Goal: Information Seeking & Learning: Learn about a topic

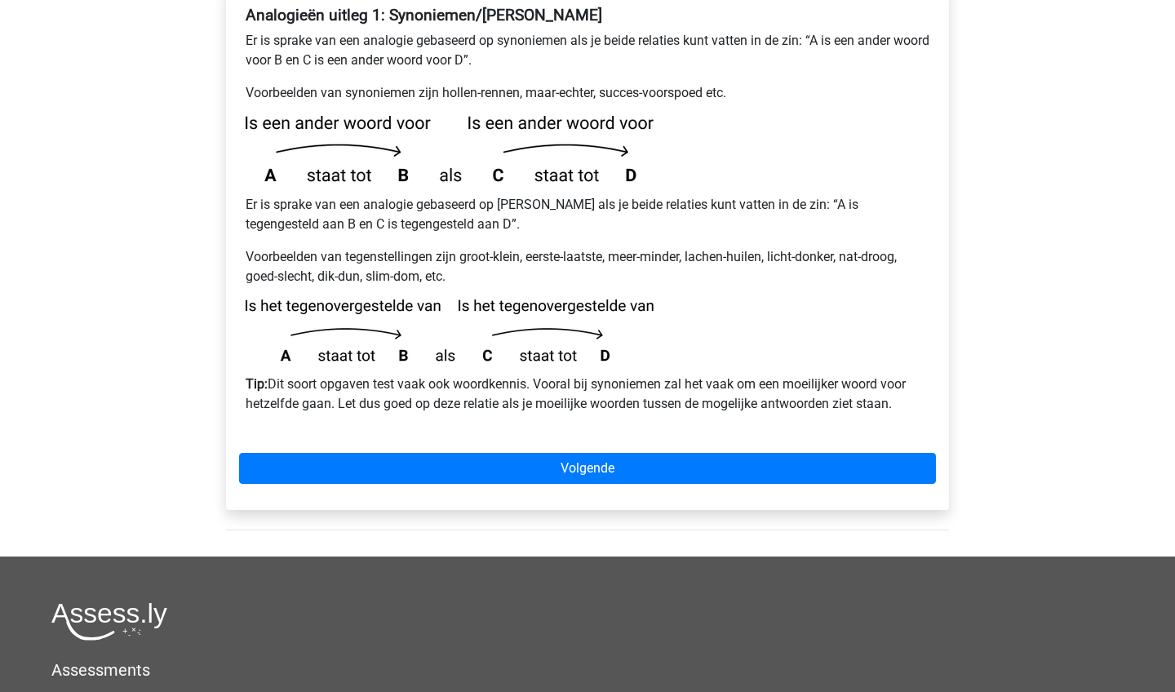
scroll to position [332, 0]
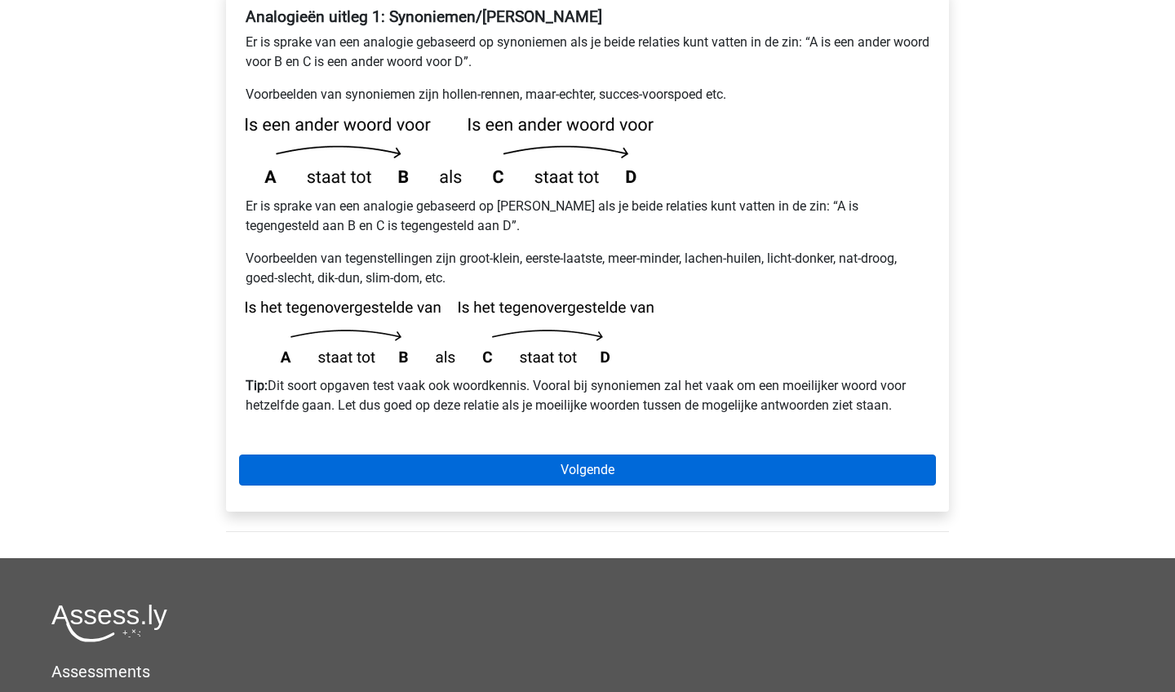
click at [712, 455] on link "Volgende" at bounding box center [587, 470] width 697 height 31
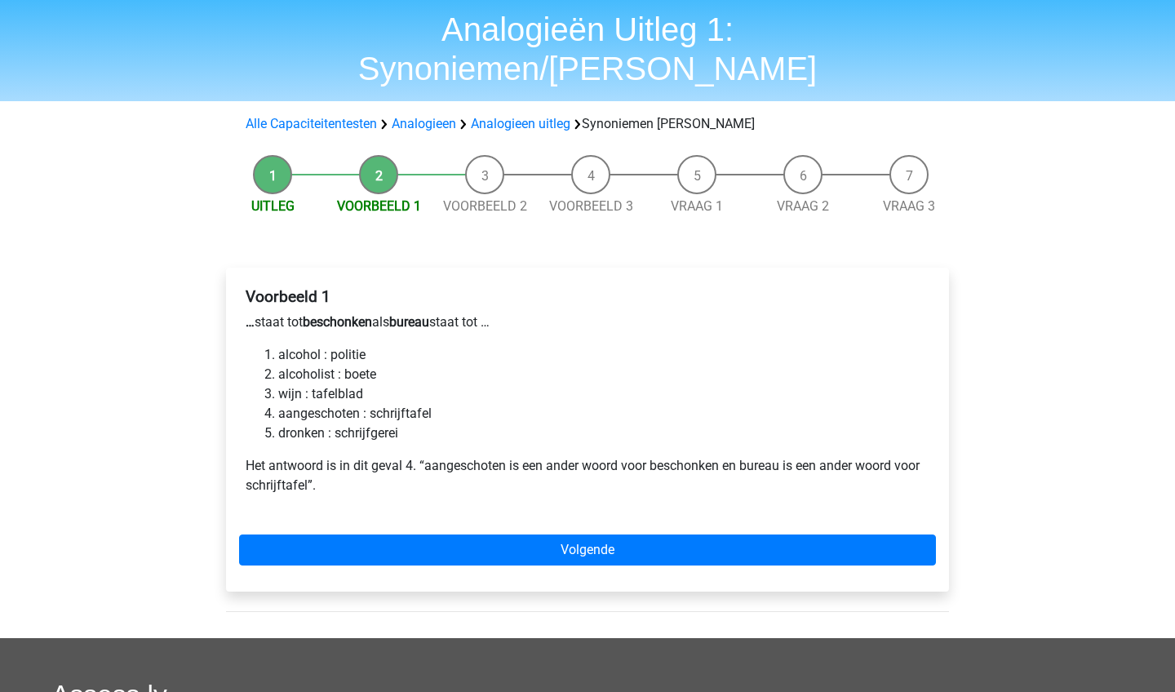
scroll to position [55, 0]
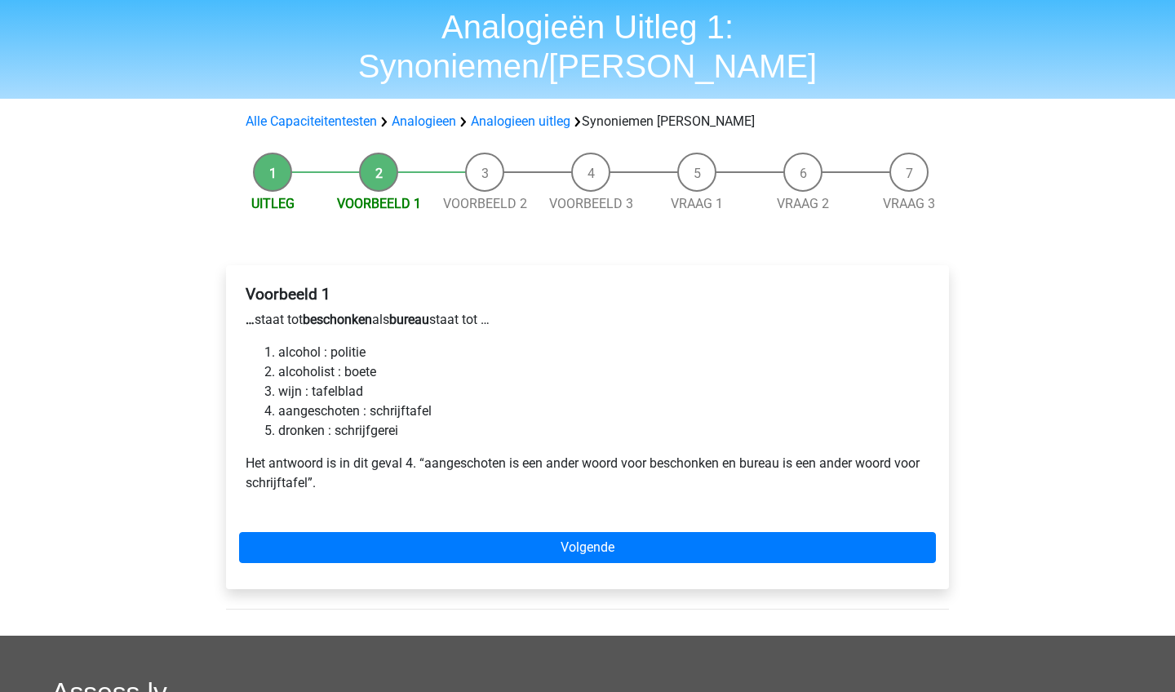
click at [335, 401] on li "aangeschoten : schrijftafel" at bounding box center [603, 411] width 651 height 20
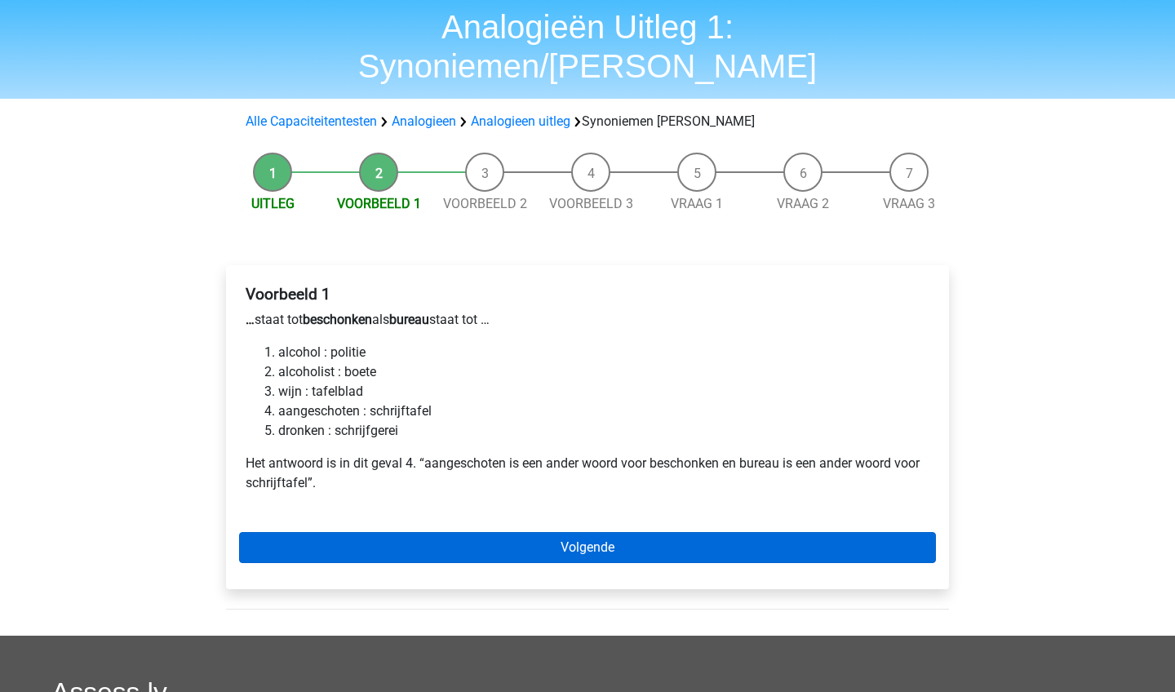
click at [350, 532] on link "Volgende" at bounding box center [587, 547] width 697 height 31
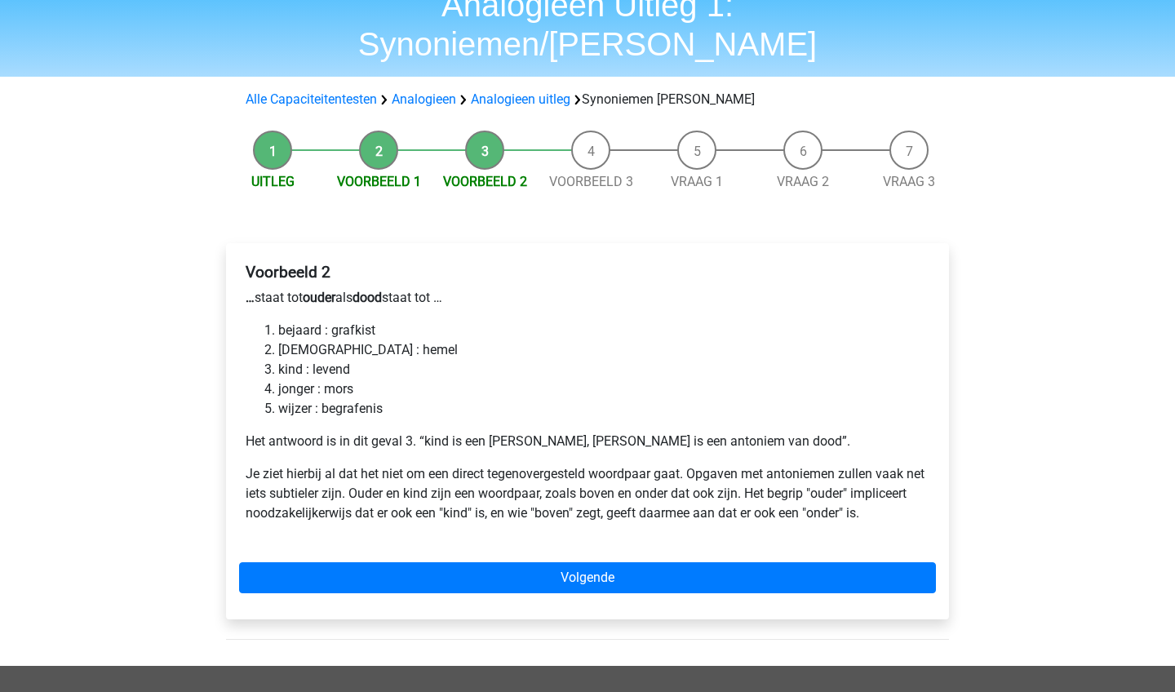
scroll to position [78, 0]
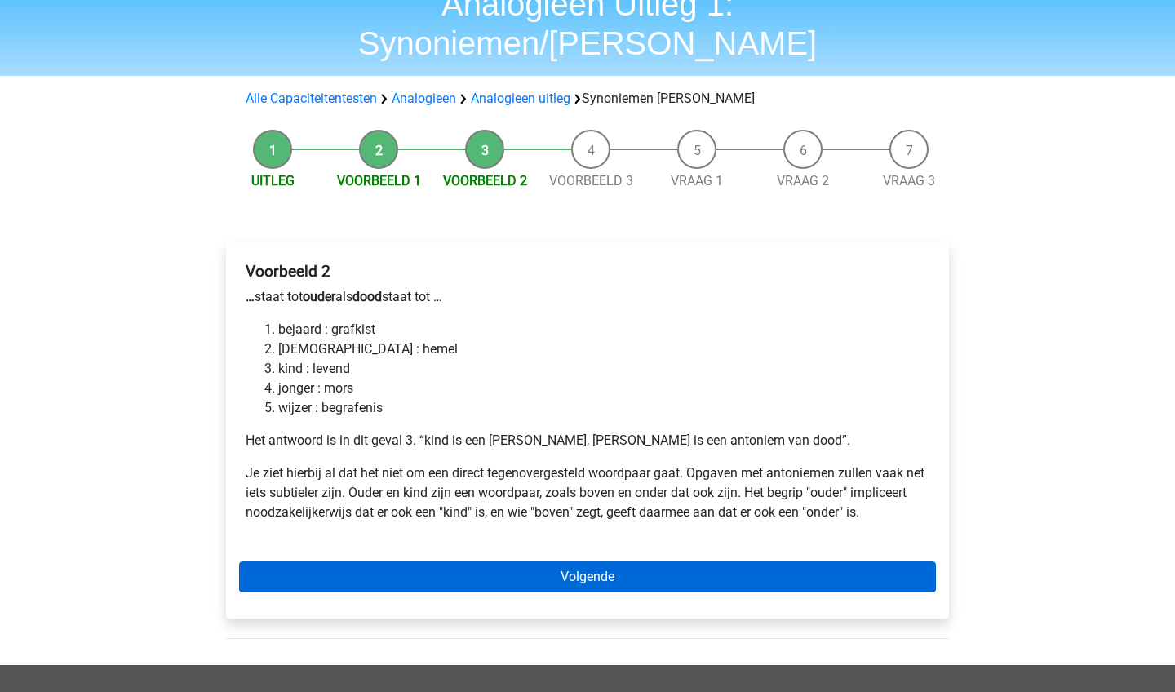
click at [375, 561] on link "Volgende" at bounding box center [587, 576] width 697 height 31
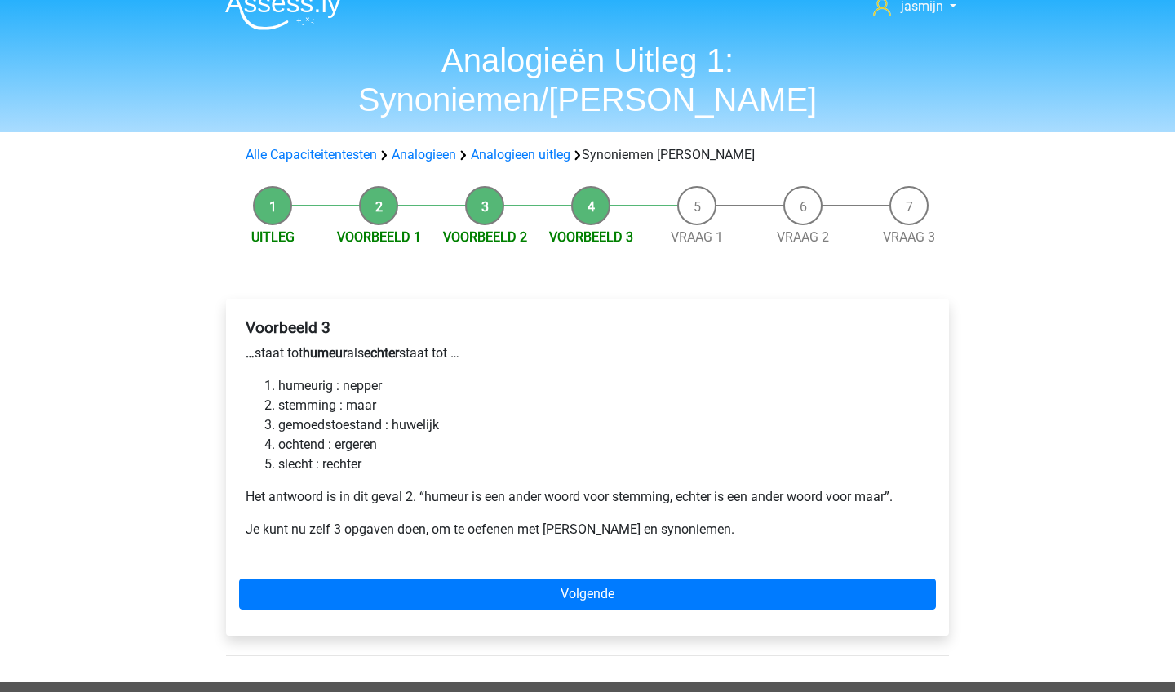
scroll to position [24, 0]
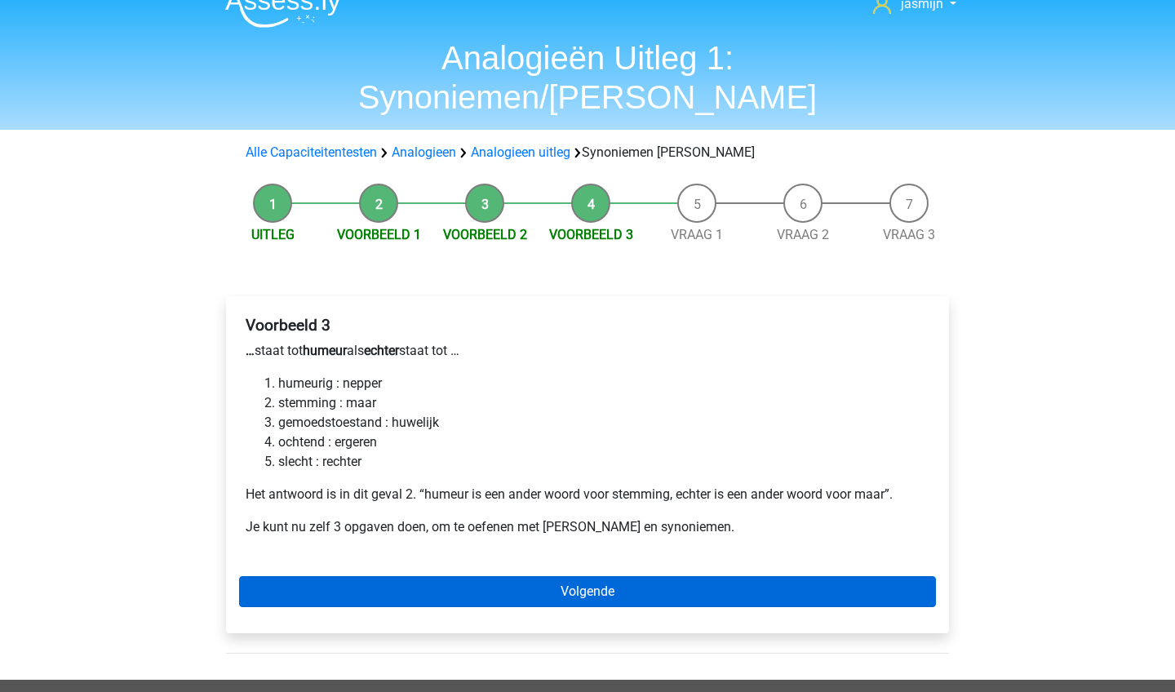
click at [316, 576] on link "Volgende" at bounding box center [587, 591] width 697 height 31
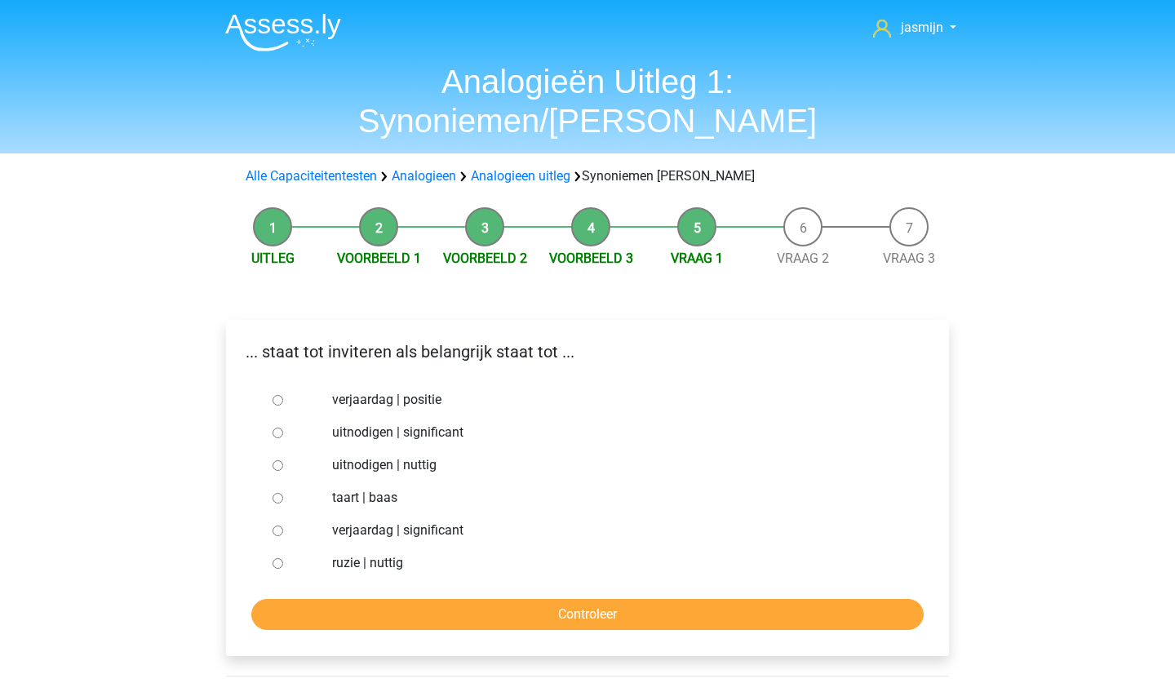
click at [356, 423] on label "uitnodigen | significant" at bounding box center [614, 433] width 565 height 20
click at [283, 428] on input "uitnodigen | significant" at bounding box center [278, 433] width 11 height 11
radio input "true"
click at [359, 599] on input "Controleer" at bounding box center [587, 614] width 672 height 31
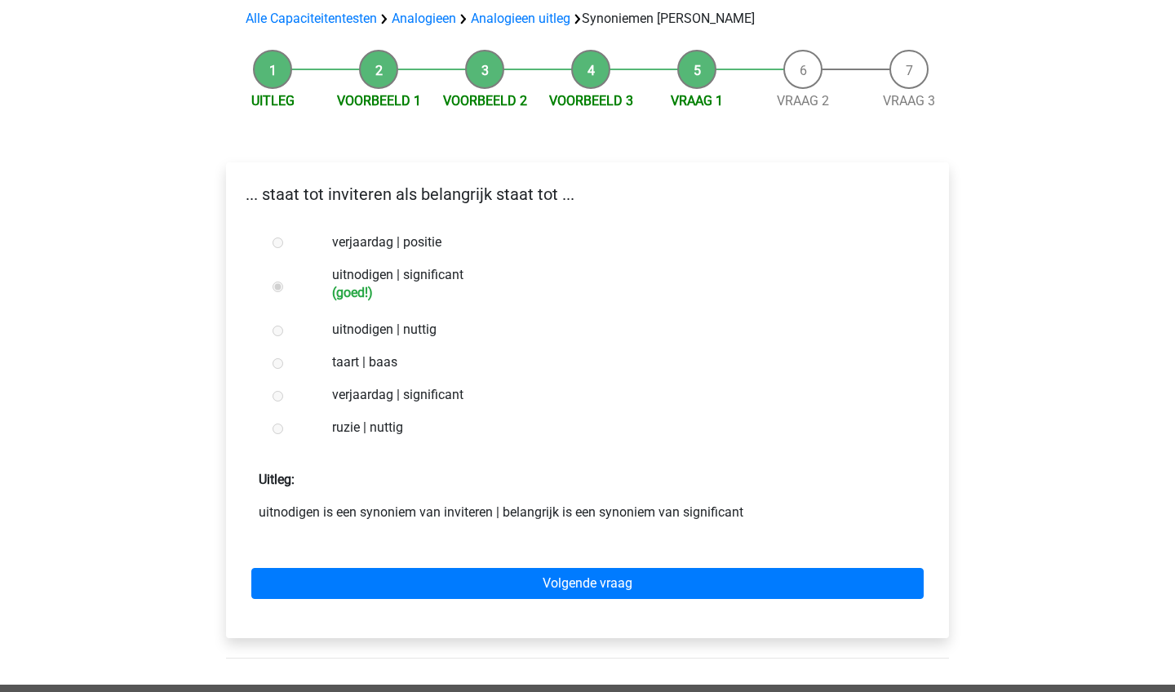
scroll to position [158, 0]
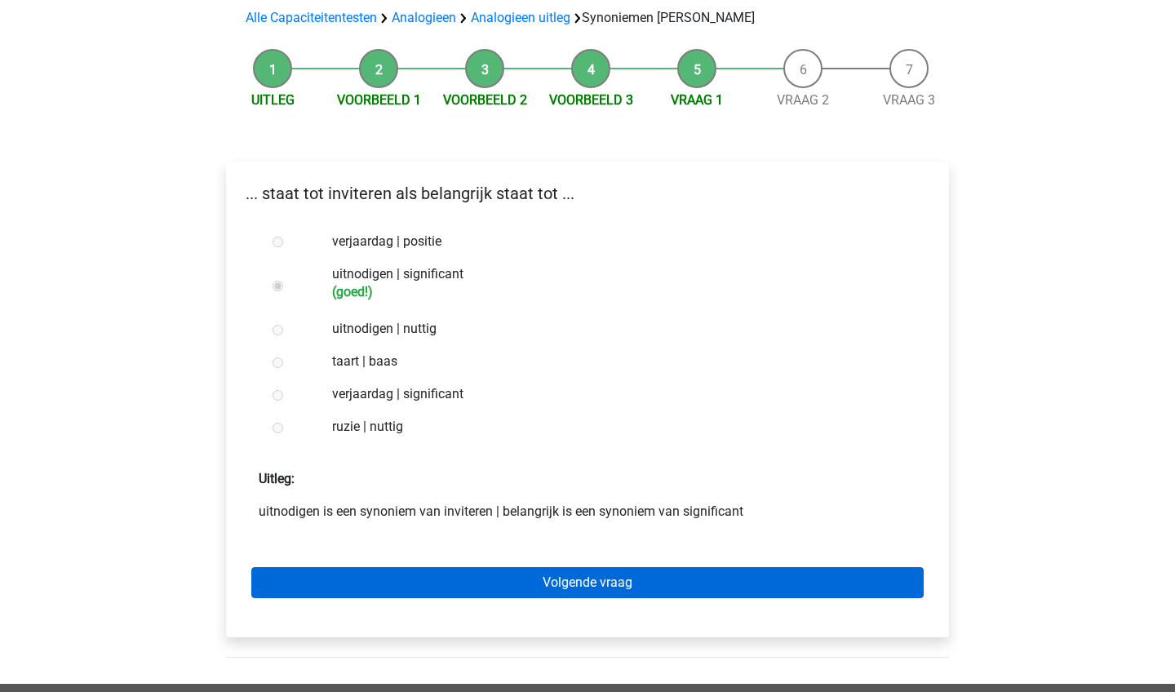
click at [359, 567] on link "Volgende vraag" at bounding box center [587, 582] width 672 height 31
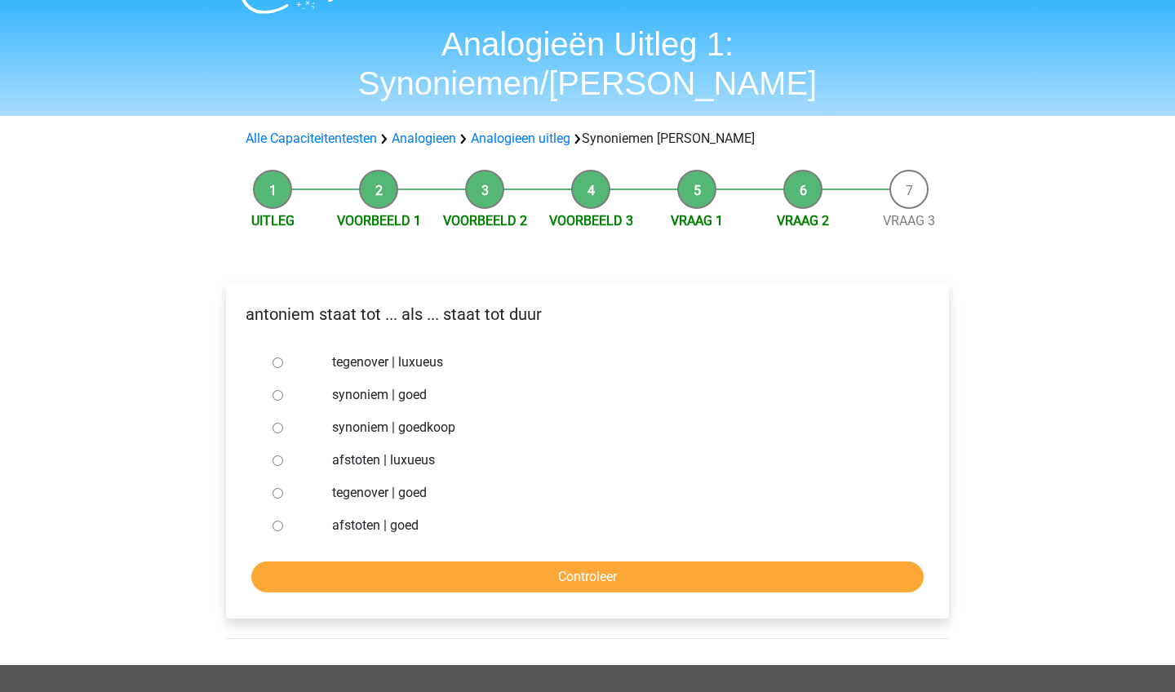
scroll to position [41, 0]
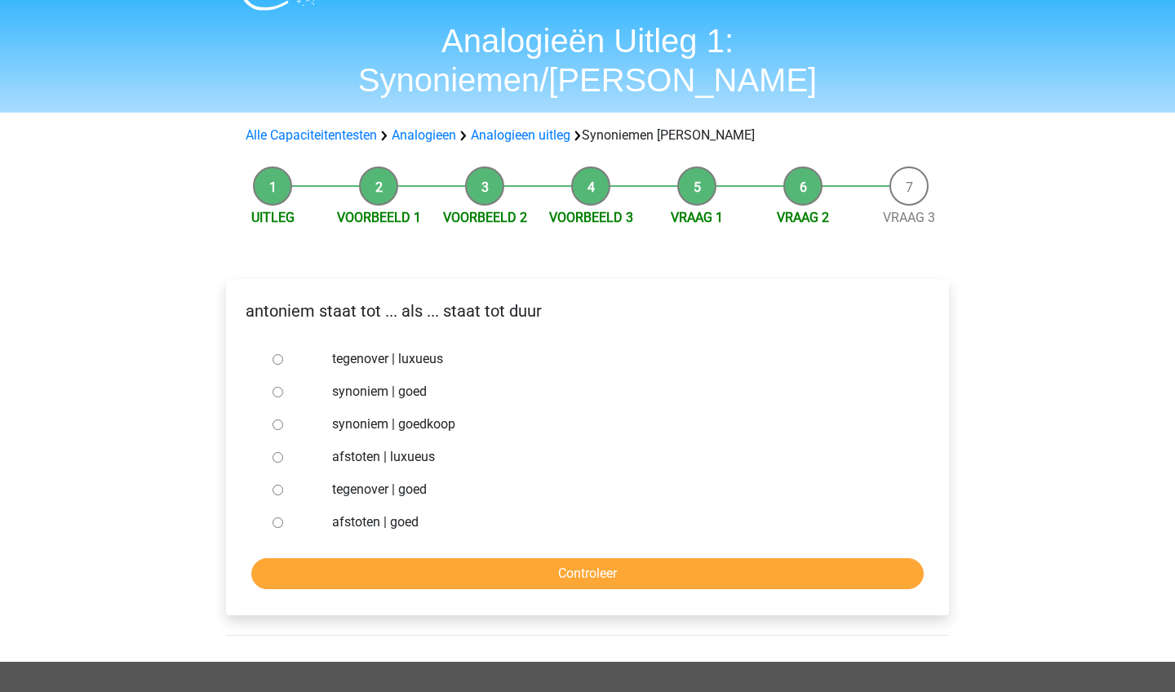
click at [359, 415] on label "synoniem | goedkoop" at bounding box center [614, 425] width 565 height 20
click at [283, 419] on input "synoniem | goedkoop" at bounding box center [278, 424] width 11 height 11
radio input "true"
click at [372, 558] on input "Controleer" at bounding box center [587, 573] width 672 height 31
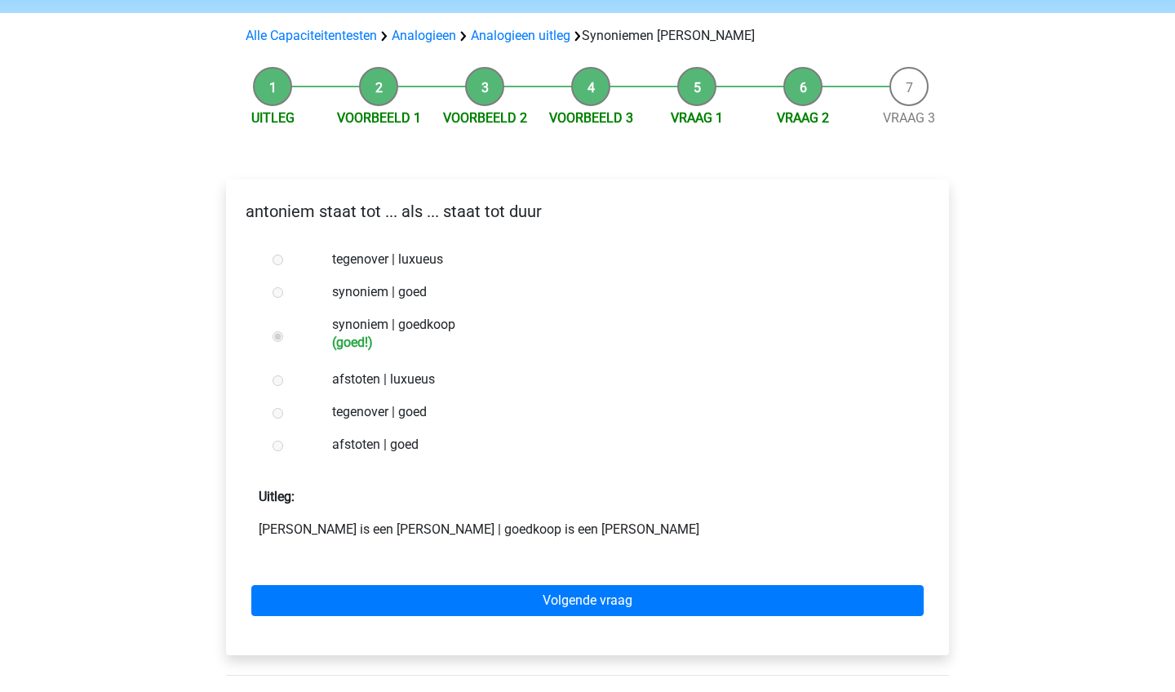
scroll to position [143, 0]
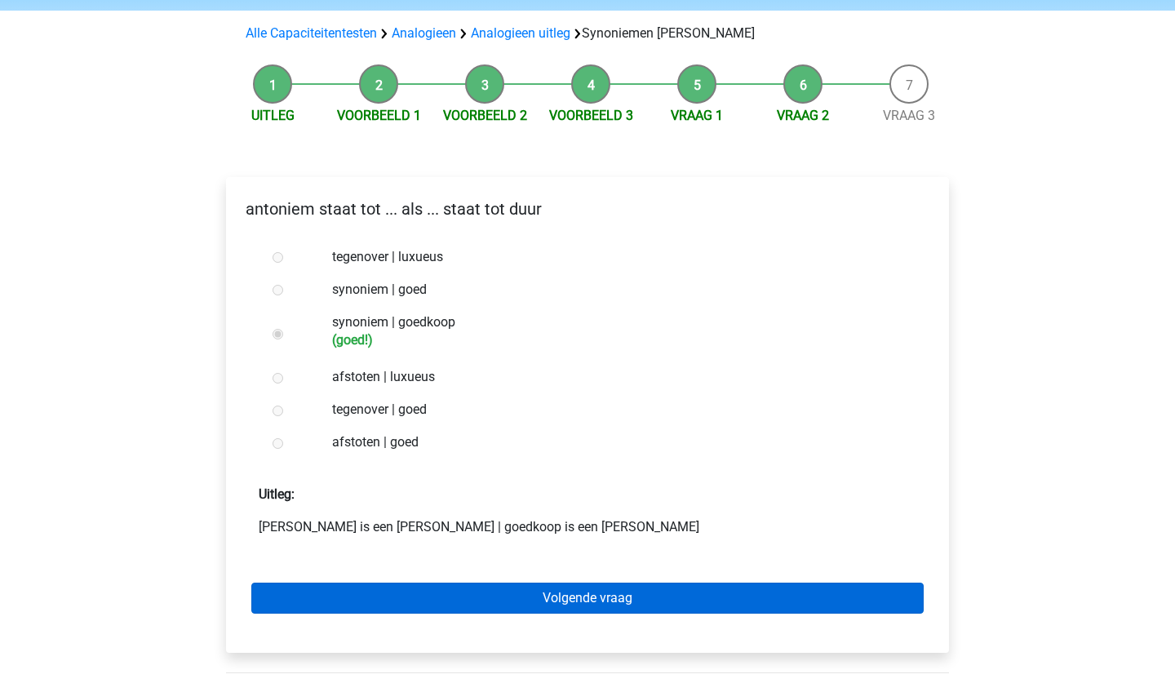
click at [374, 583] on link "Volgende vraag" at bounding box center [587, 598] width 672 height 31
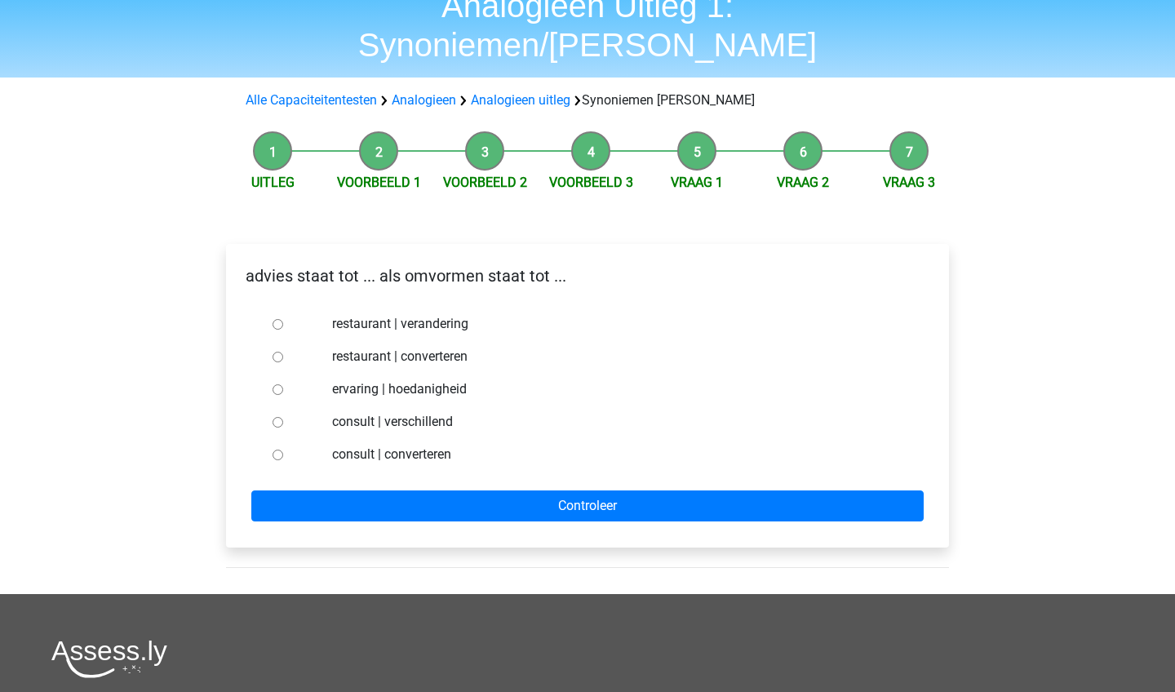
scroll to position [79, 0]
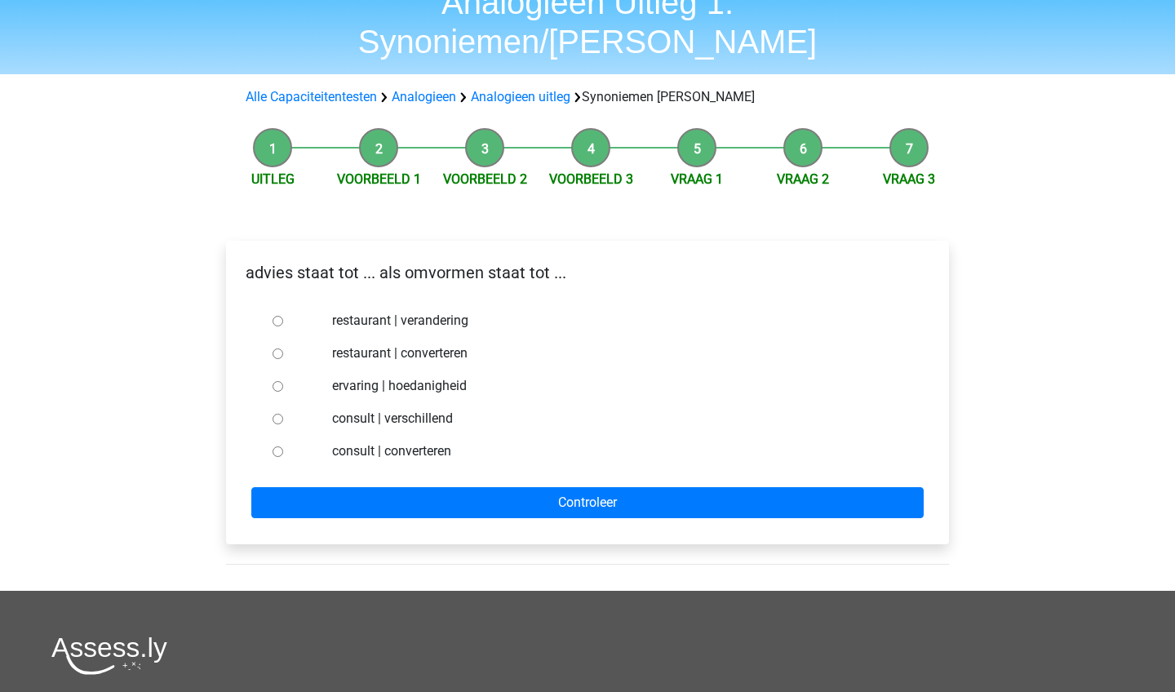
click at [374, 441] on label "consult | converteren" at bounding box center [614, 451] width 565 height 20
click at [283, 446] on input "consult | converteren" at bounding box center [278, 451] width 11 height 11
radio input "true"
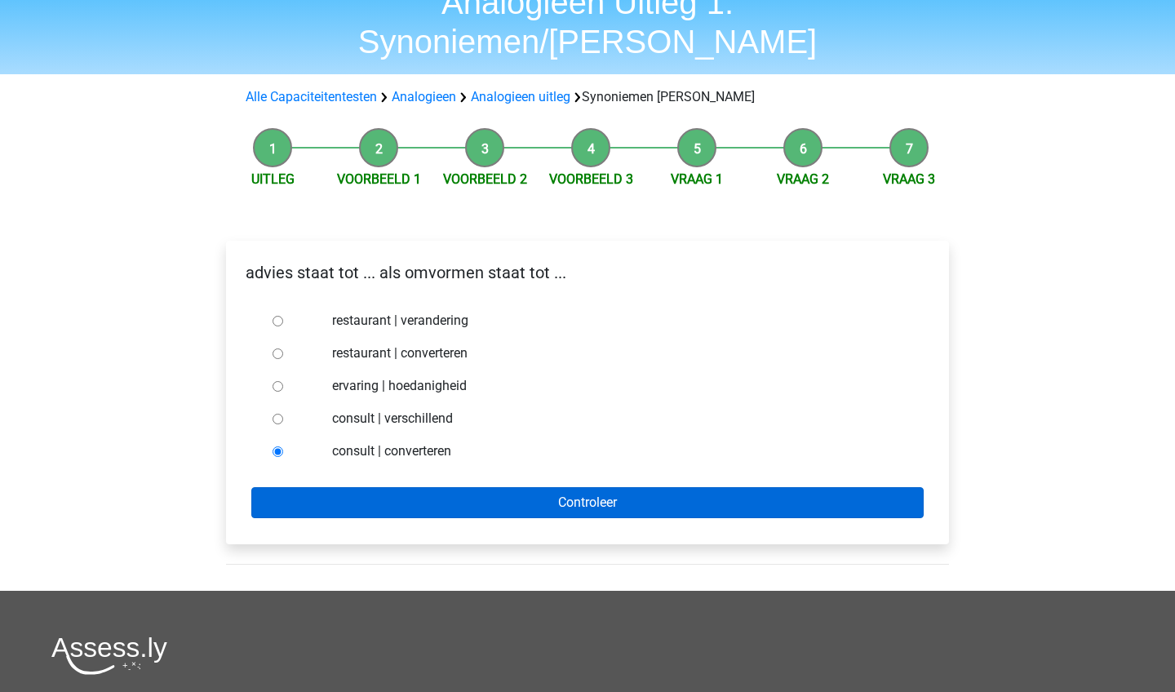
click at [383, 487] on input "Controleer" at bounding box center [587, 502] width 672 height 31
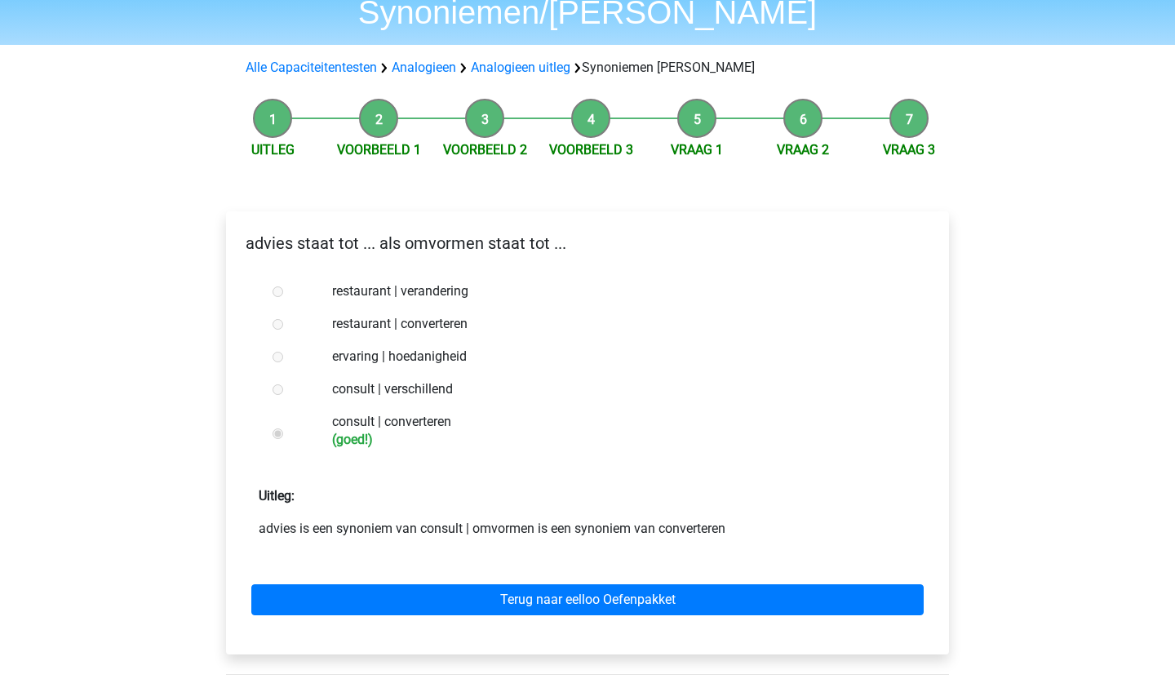
scroll to position [112, 0]
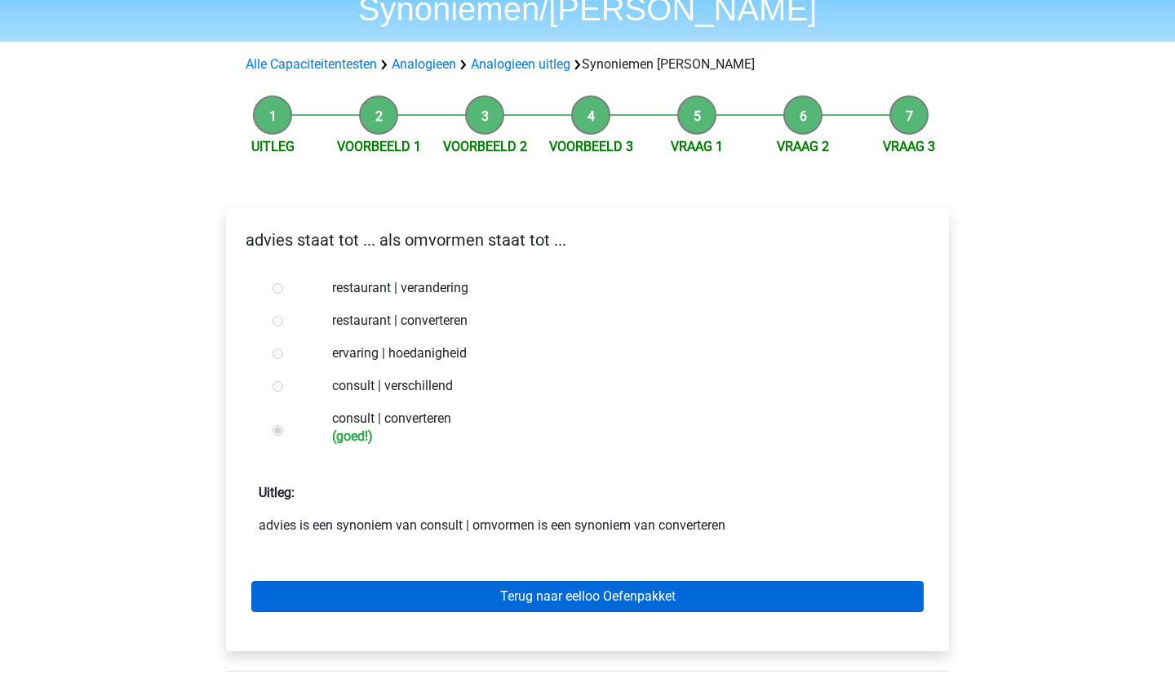
click at [385, 581] on link "Terug naar eelloo Oefenpakket" at bounding box center [587, 596] width 672 height 31
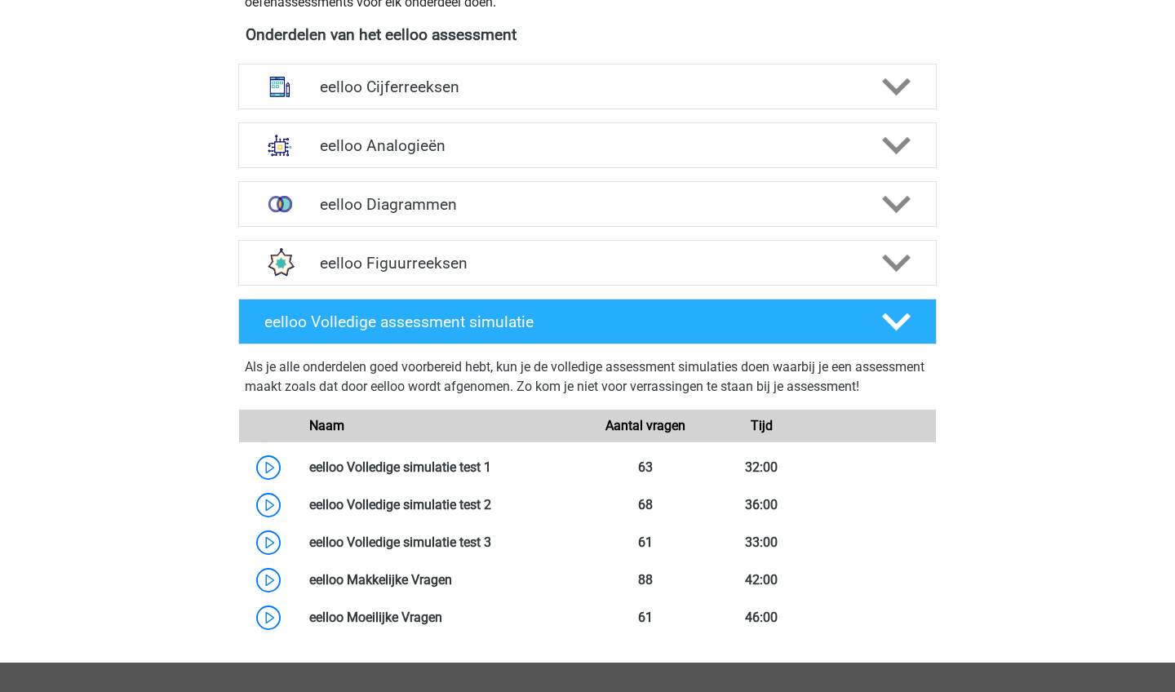
scroll to position [596, 0]
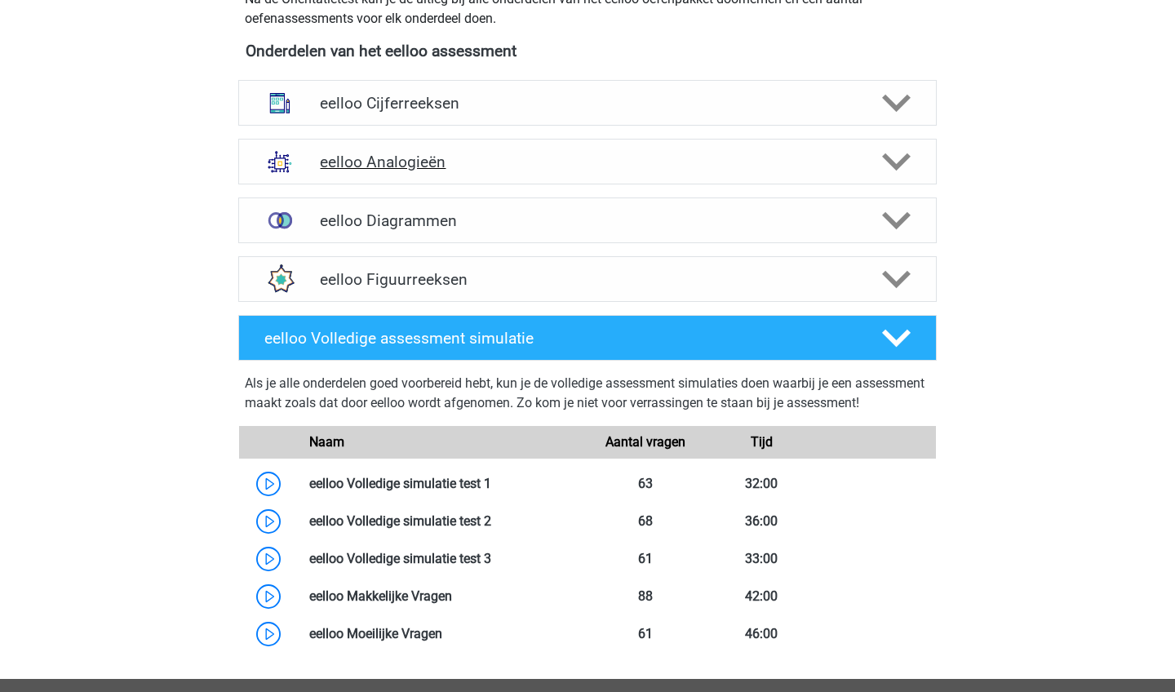
click at [466, 167] on h4 "eelloo Analogieën" at bounding box center [587, 162] width 534 height 19
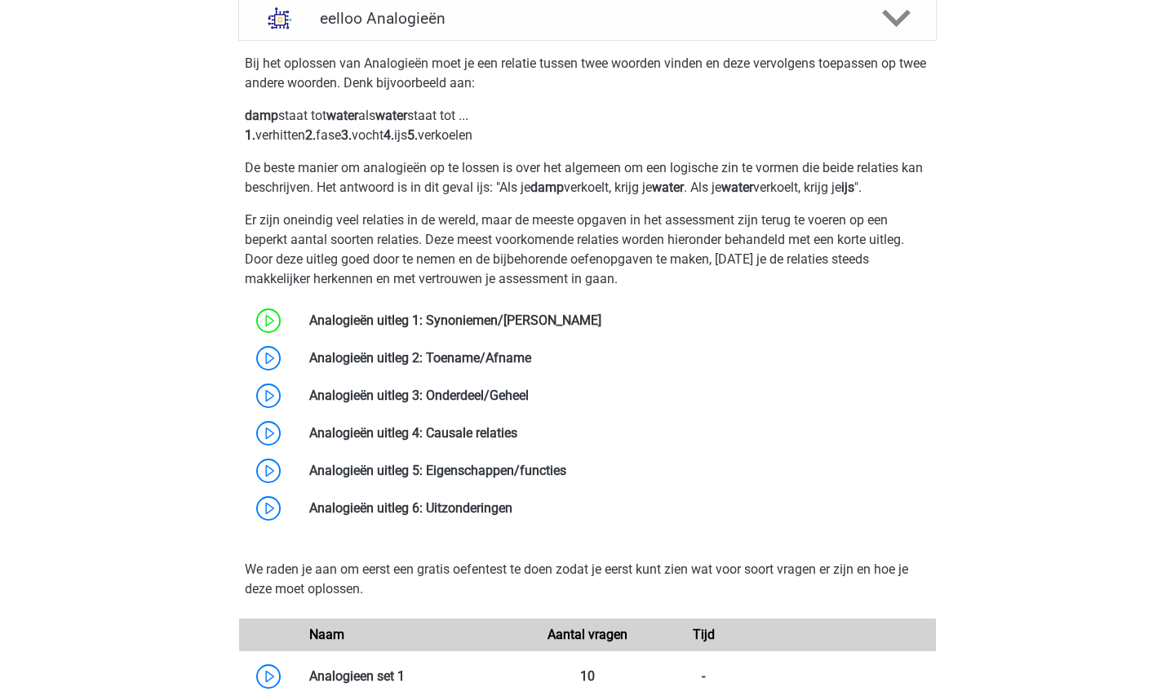
scroll to position [754, 0]
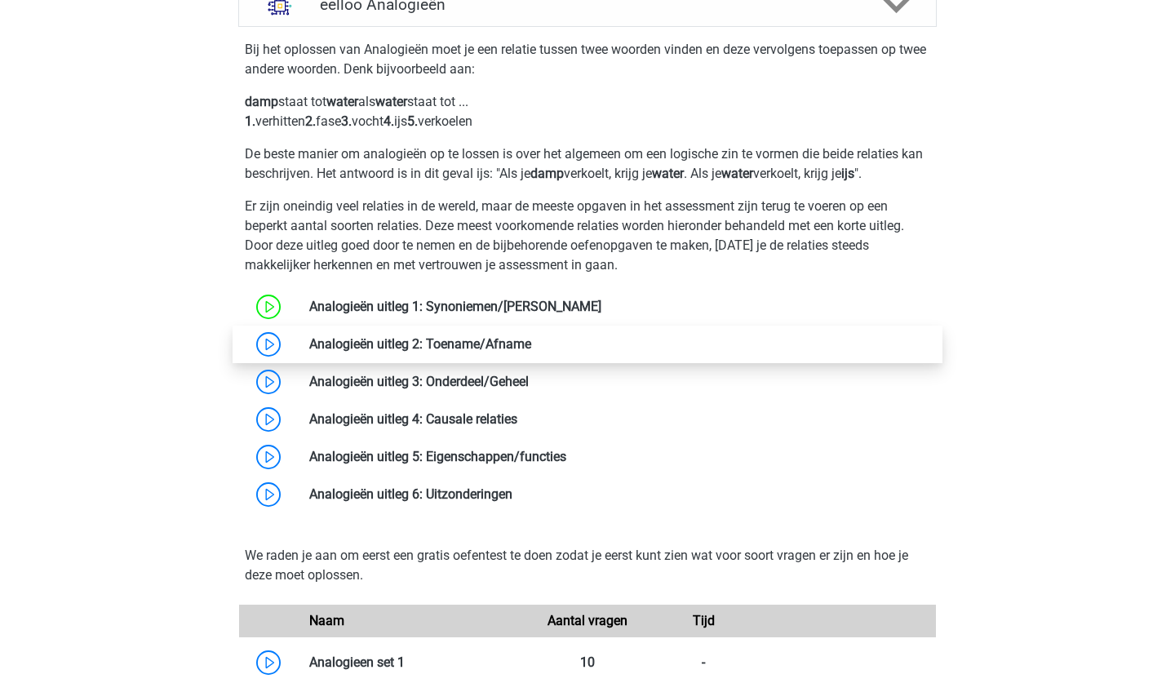
click at [531, 339] on link at bounding box center [531, 344] width 0 height 16
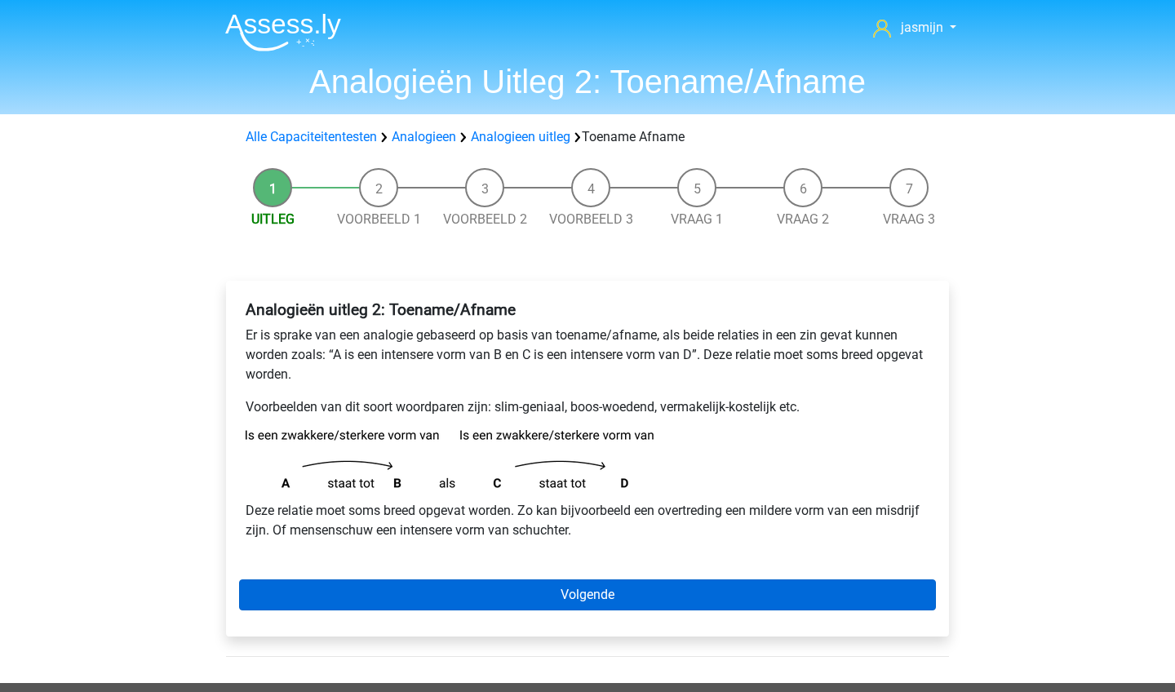
click at [495, 589] on link "Volgende" at bounding box center [587, 594] width 697 height 31
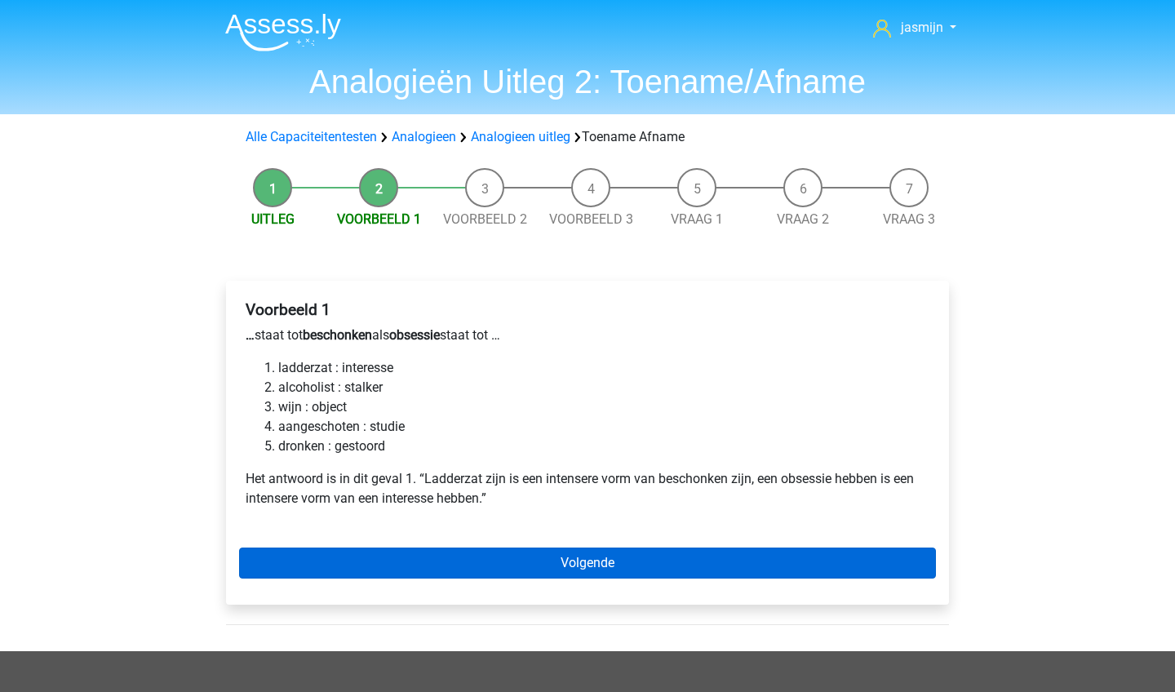
click at [445, 559] on link "Volgende" at bounding box center [587, 563] width 697 height 31
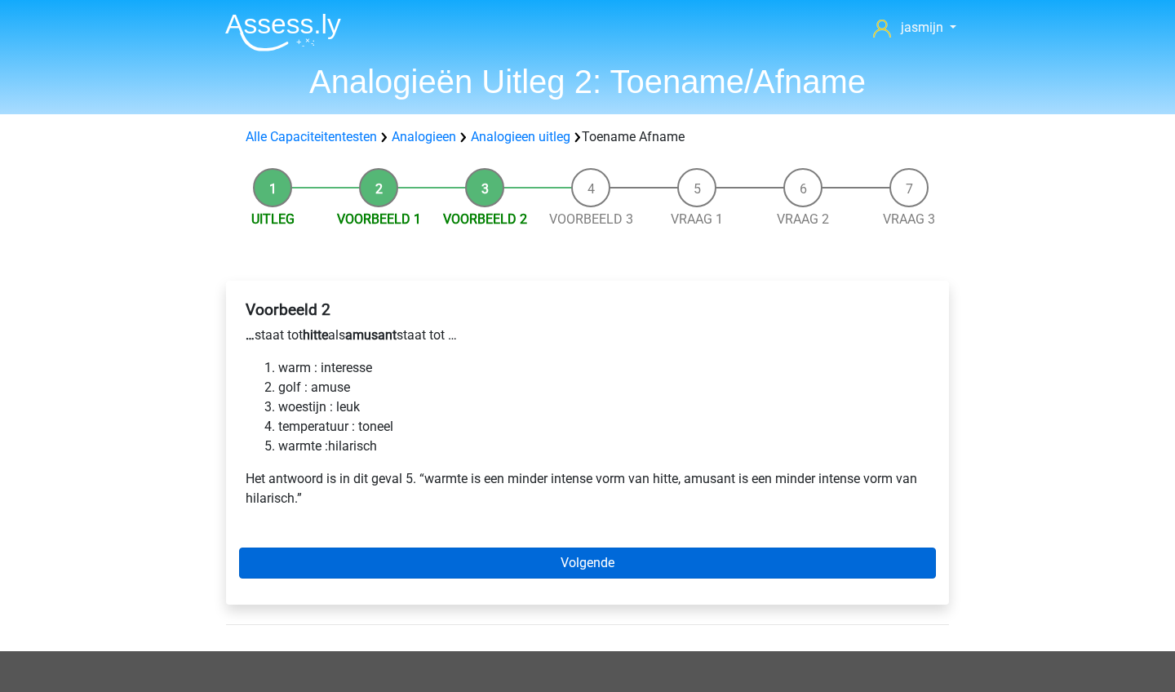
click at [459, 561] on link "Volgende" at bounding box center [587, 563] width 697 height 31
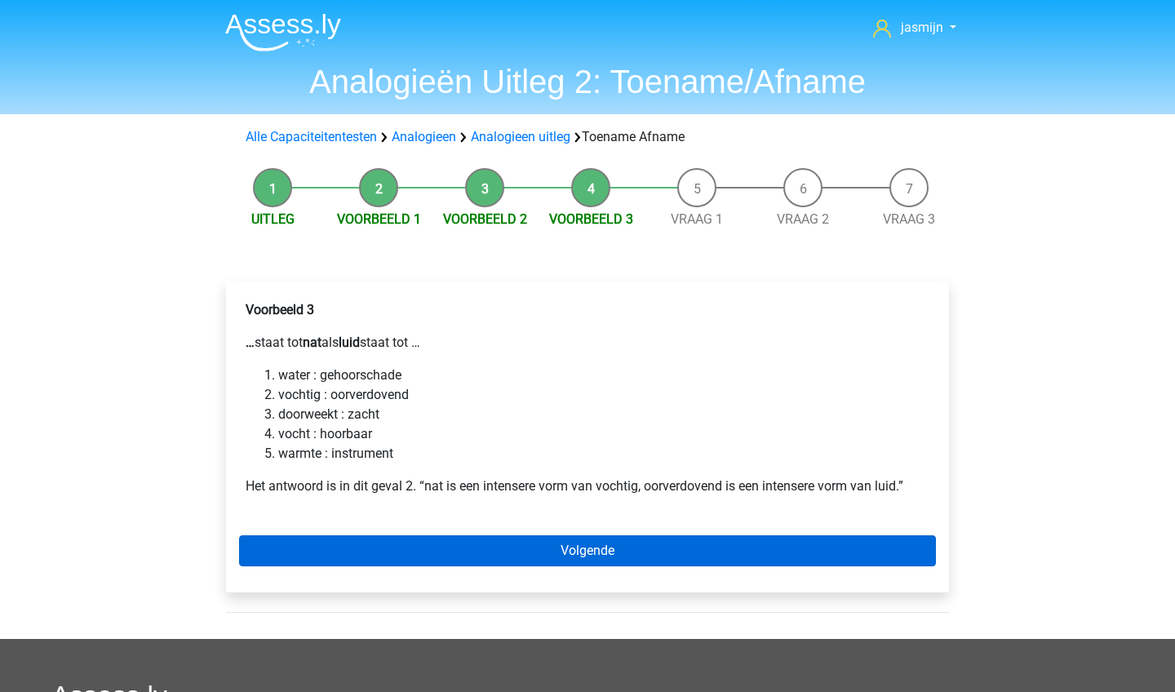
click at [499, 560] on link "Volgende" at bounding box center [587, 550] width 697 height 31
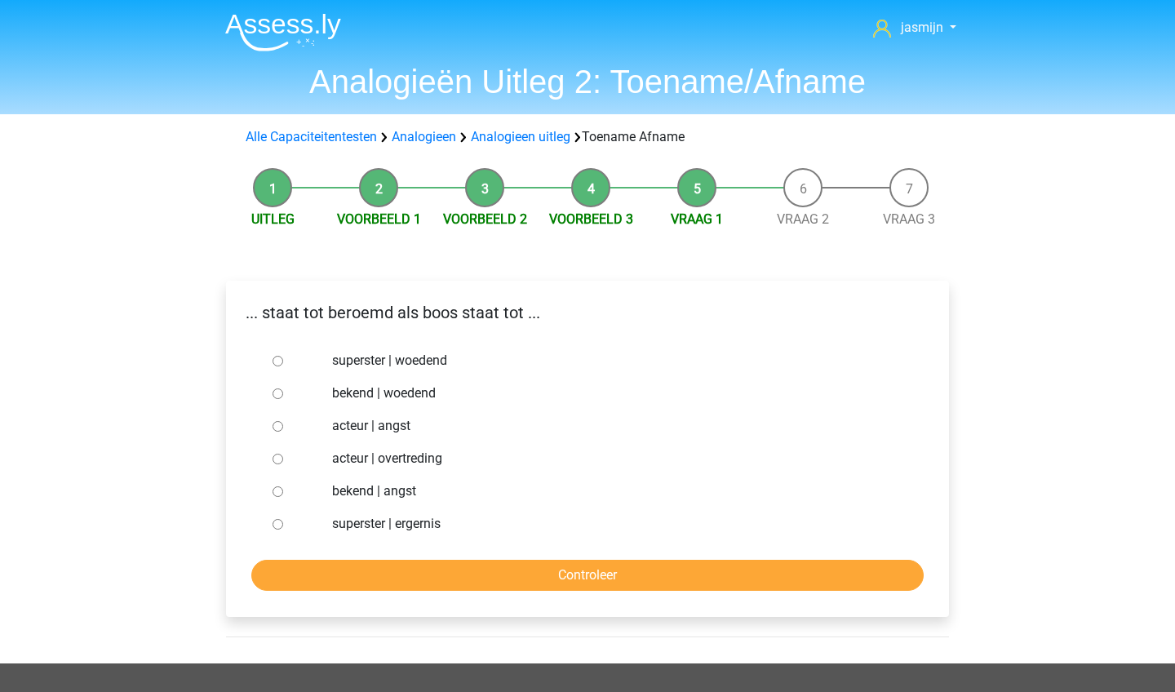
click at [443, 359] on label "superster | woedend" at bounding box center [614, 361] width 565 height 20
click at [283, 359] on input "superster | woedend" at bounding box center [278, 361] width 11 height 11
radio input "true"
click at [539, 592] on div "... staat tot beroemd als boos staat tot ... superster | woedend bekend | woede…" at bounding box center [587, 449] width 723 height 336
click at [539, 575] on input "Controleer" at bounding box center [587, 575] width 672 height 31
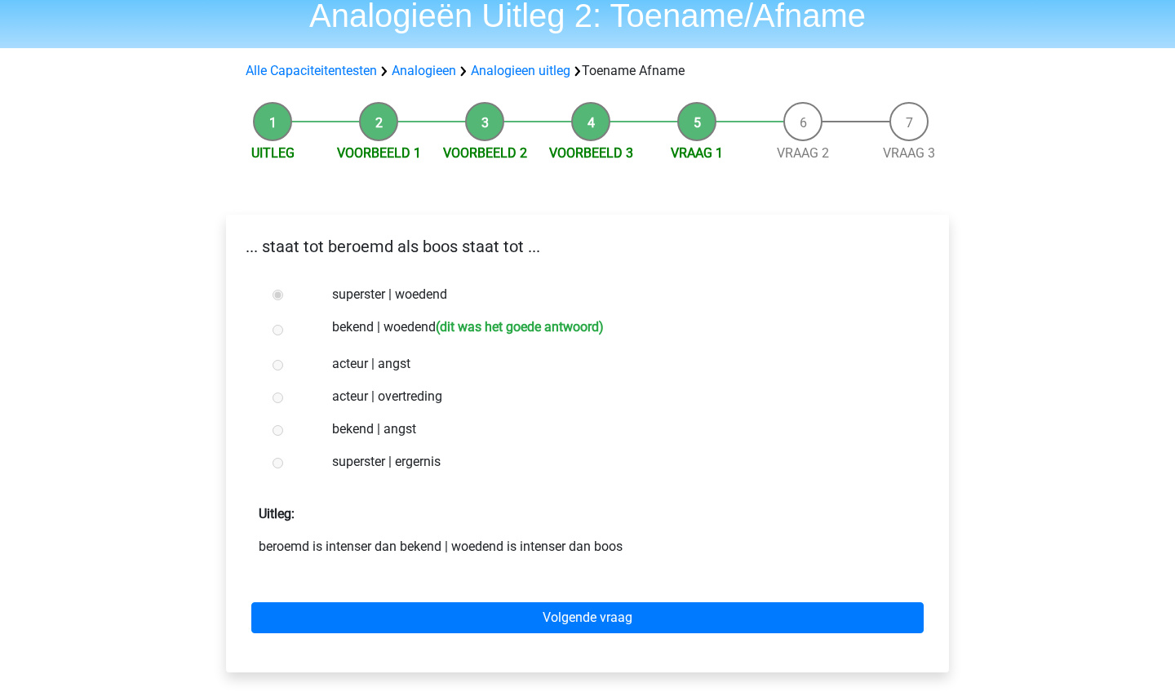
scroll to position [67, 0]
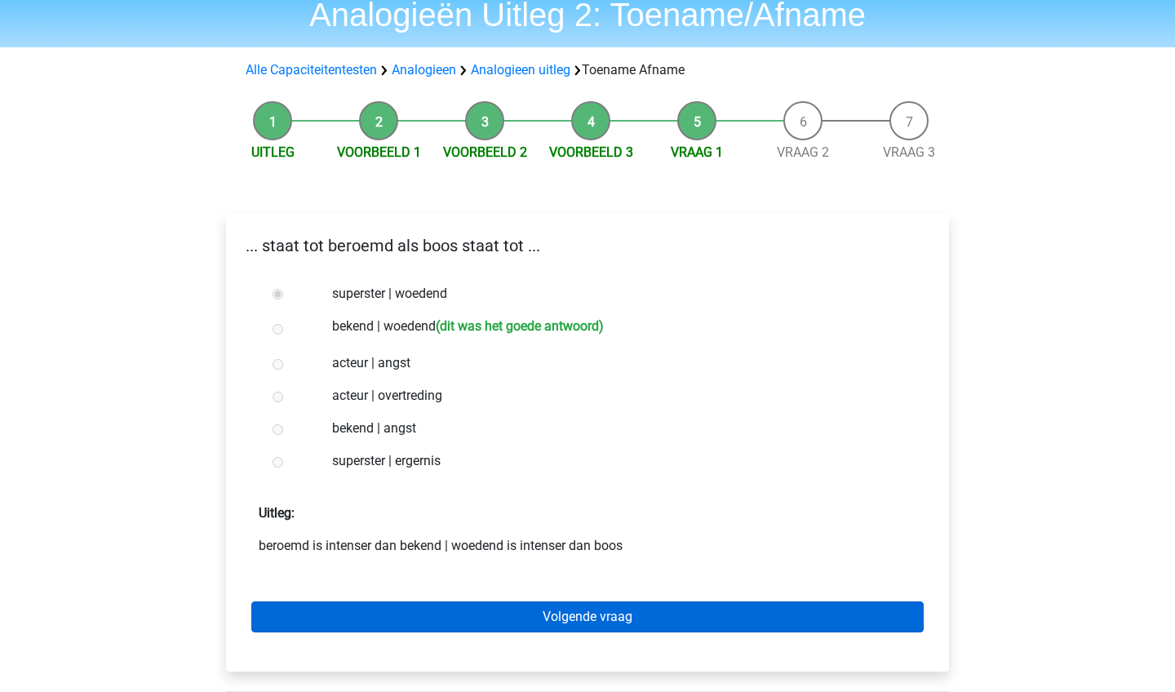
click at [529, 620] on link "Volgende vraag" at bounding box center [587, 616] width 672 height 31
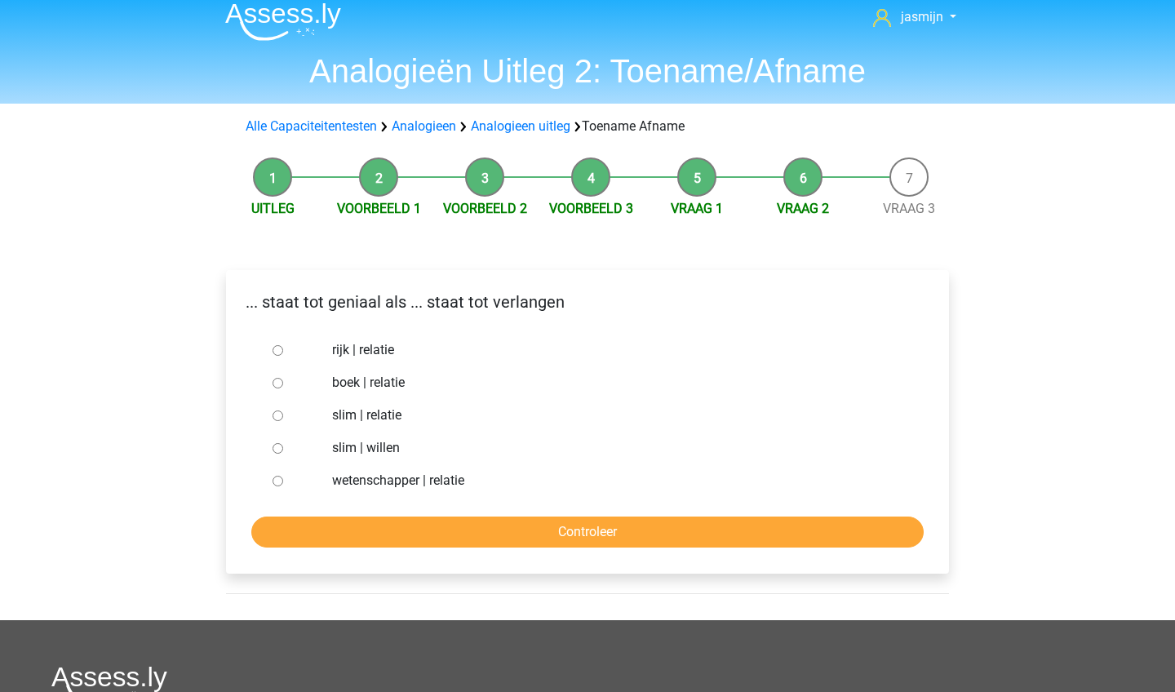
scroll to position [11, 0]
click at [384, 446] on label "slim | willen" at bounding box center [614, 447] width 565 height 20
click at [283, 446] on input "slim | willen" at bounding box center [278, 447] width 11 height 11
radio input "true"
click at [406, 539] on input "Controleer" at bounding box center [587, 531] width 672 height 31
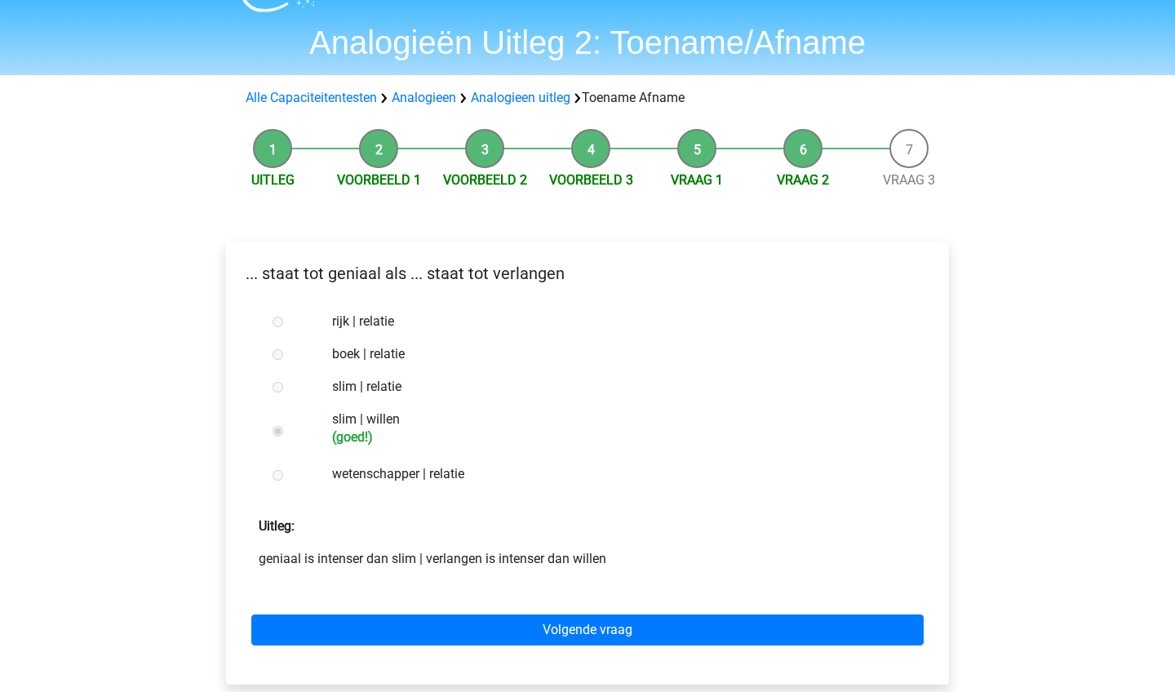
scroll to position [50, 0]
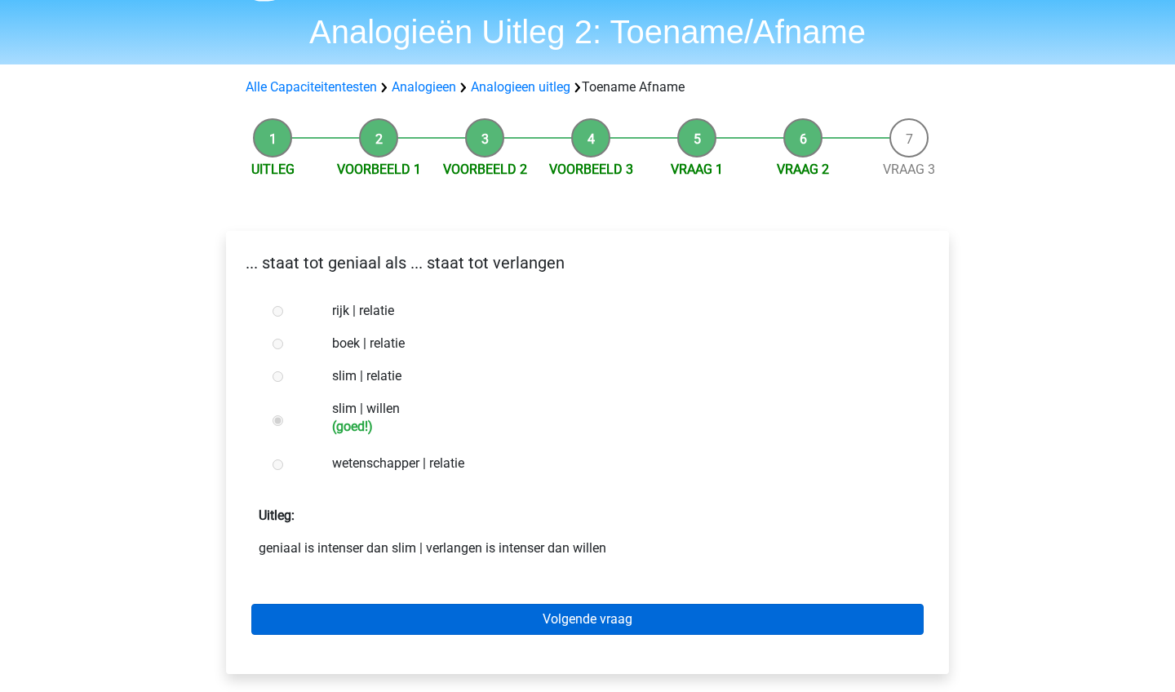
click at [552, 621] on link "Volgende vraag" at bounding box center [587, 619] width 672 height 31
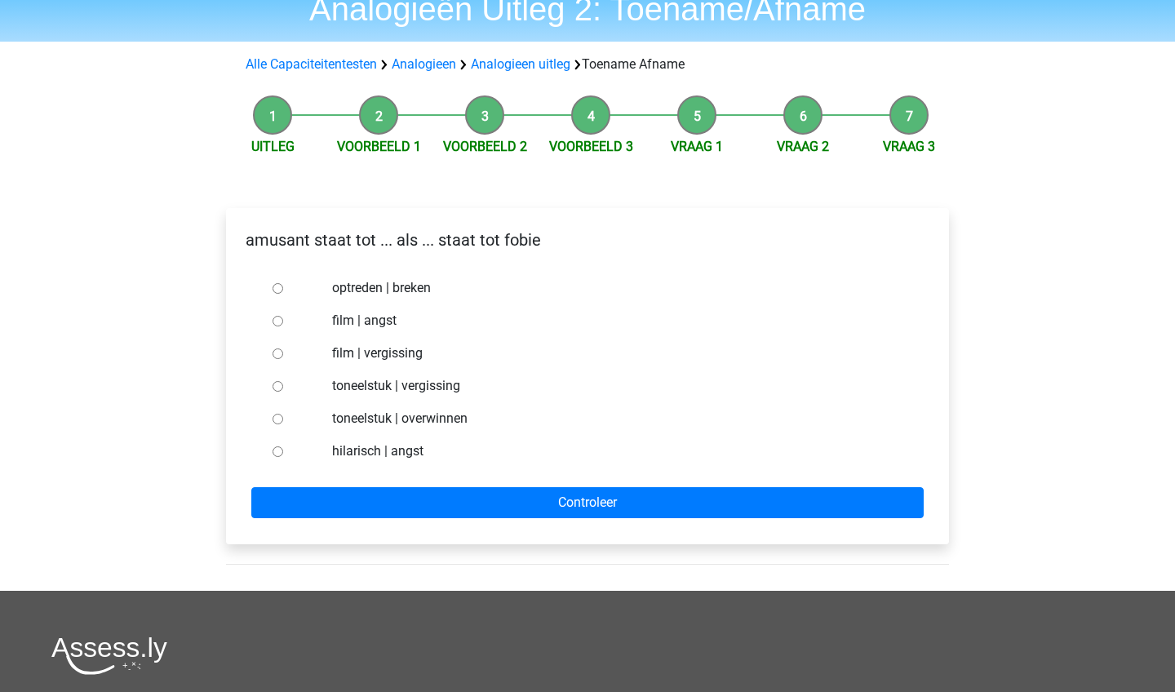
scroll to position [75, 0]
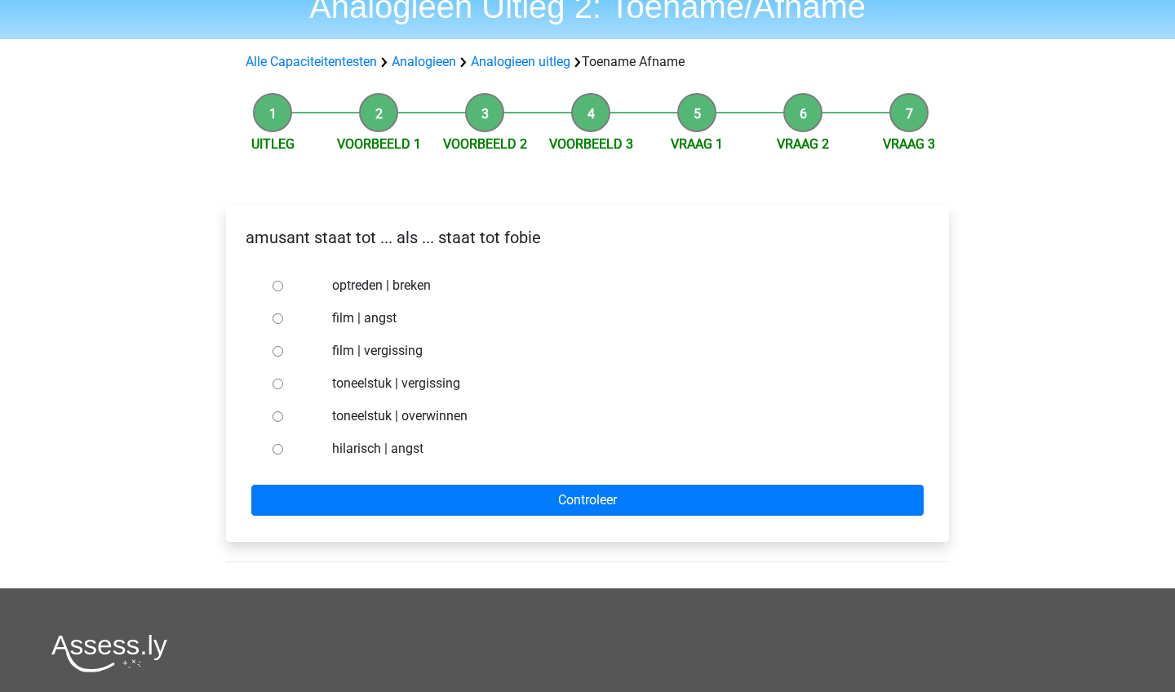
click at [406, 450] on label "hilarisch | angst" at bounding box center [614, 449] width 565 height 20
click at [283, 450] on input "hilarisch | angst" at bounding box center [278, 449] width 11 height 11
radio input "true"
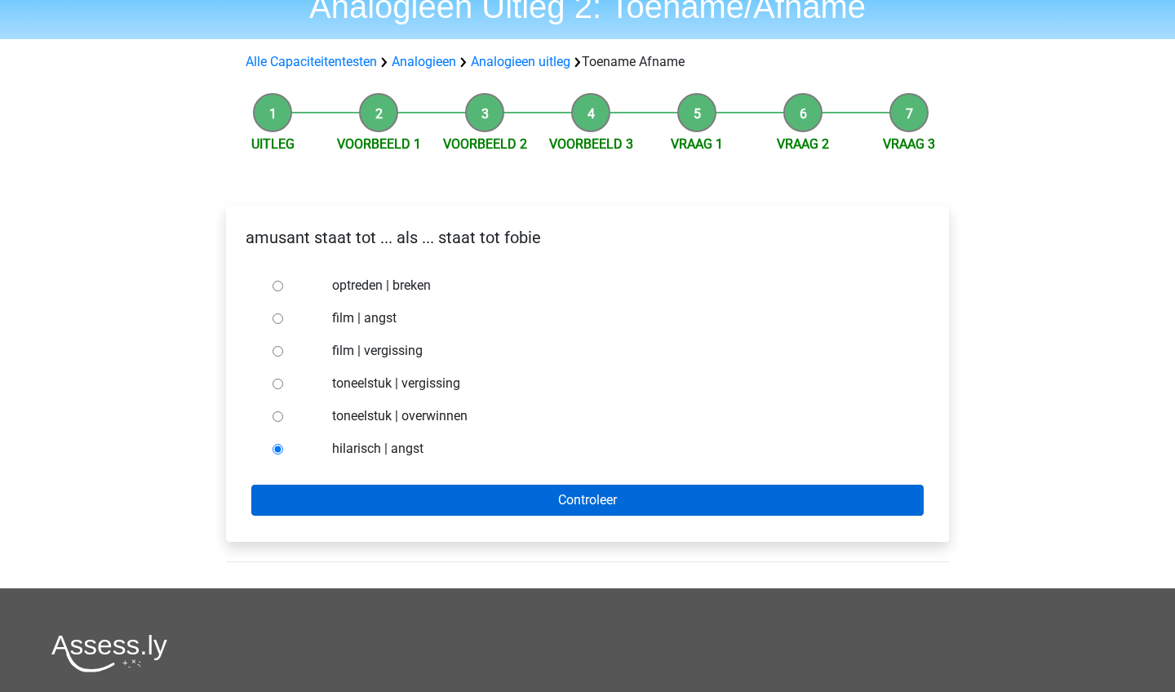
click at [421, 502] on input "Controleer" at bounding box center [587, 500] width 672 height 31
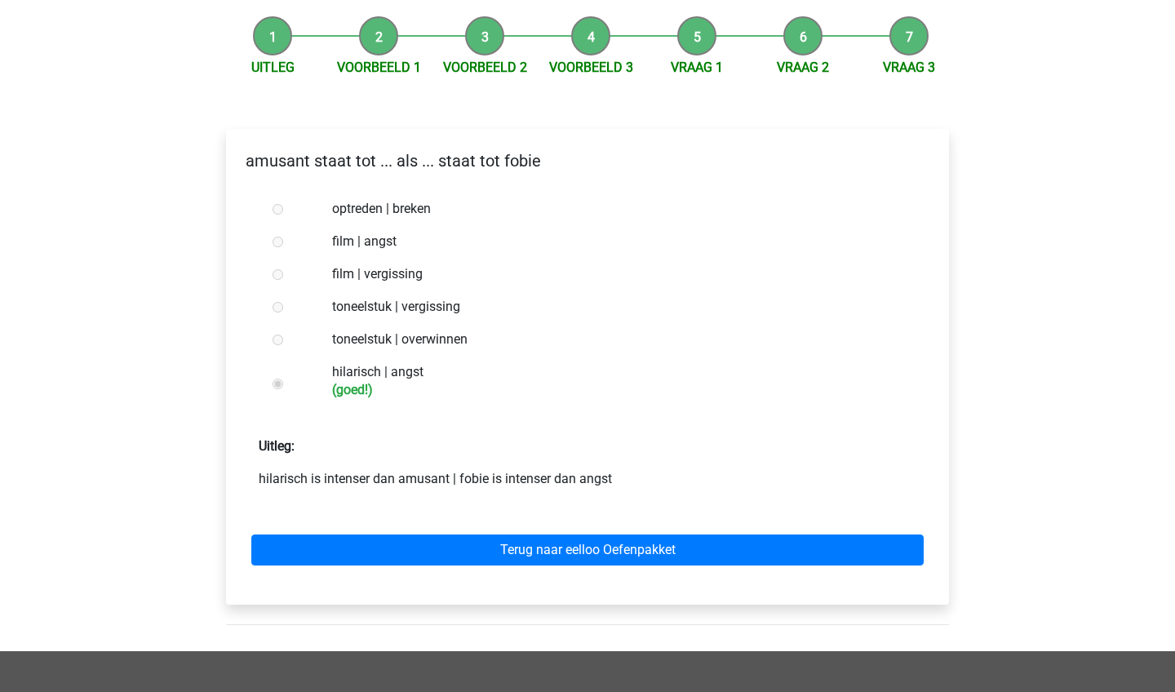
scroll to position [158, 0]
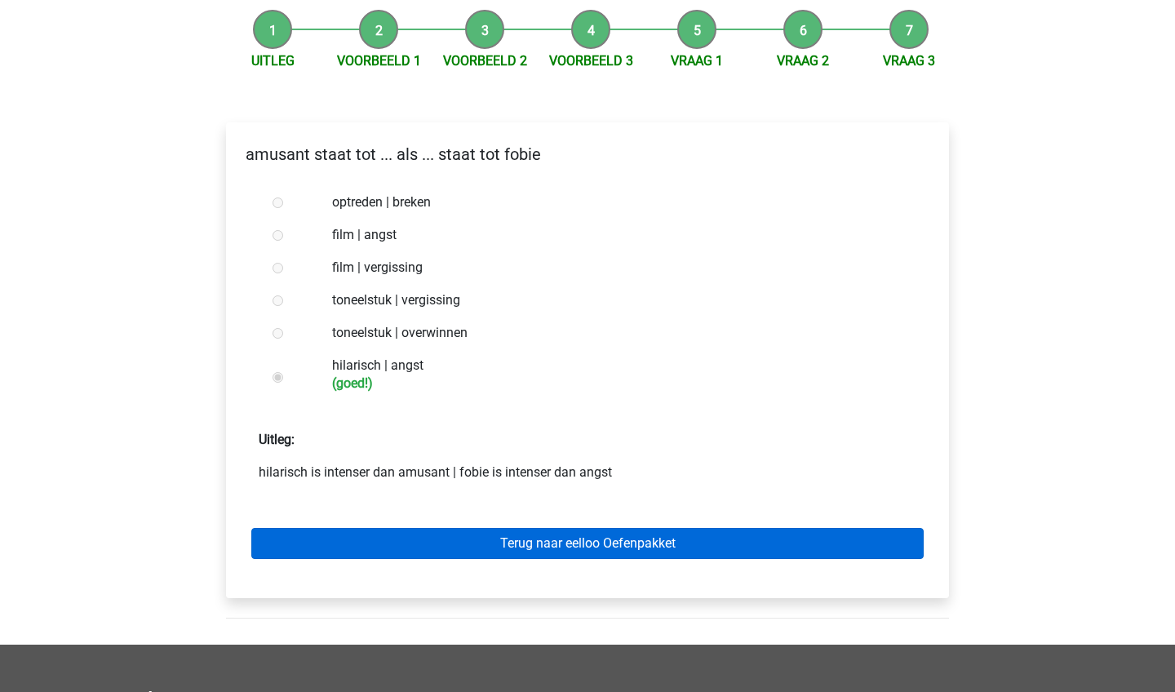
click at [625, 547] on link "Terug naar eelloo Oefenpakket" at bounding box center [587, 543] width 672 height 31
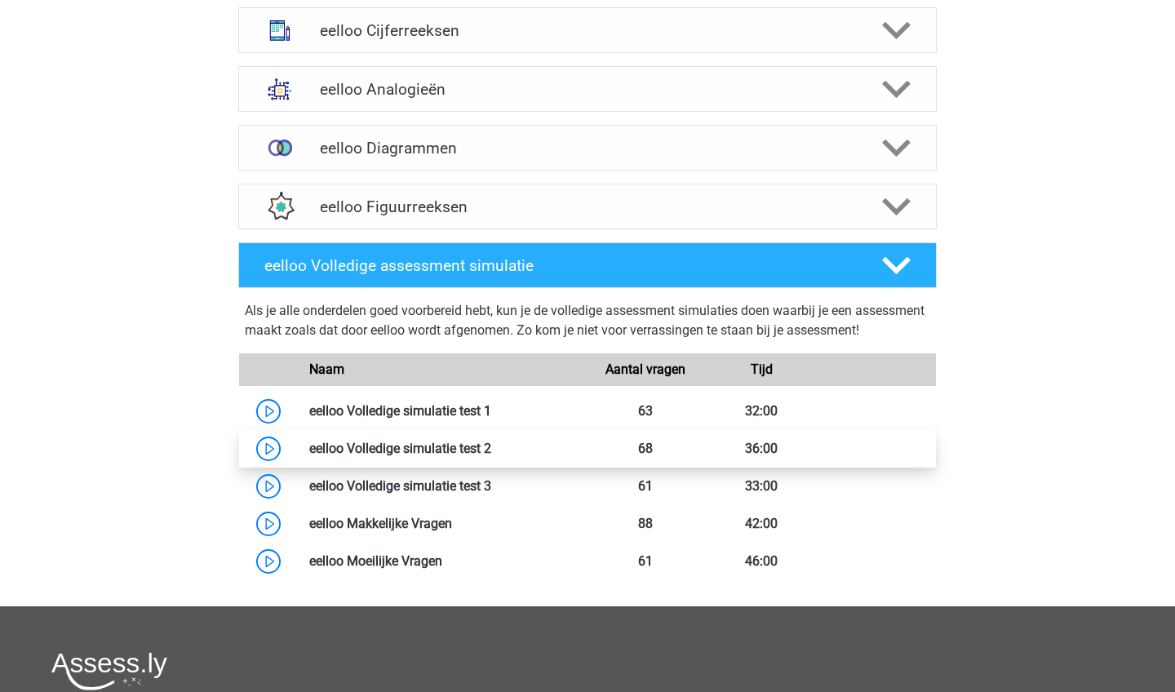
scroll to position [625, 0]
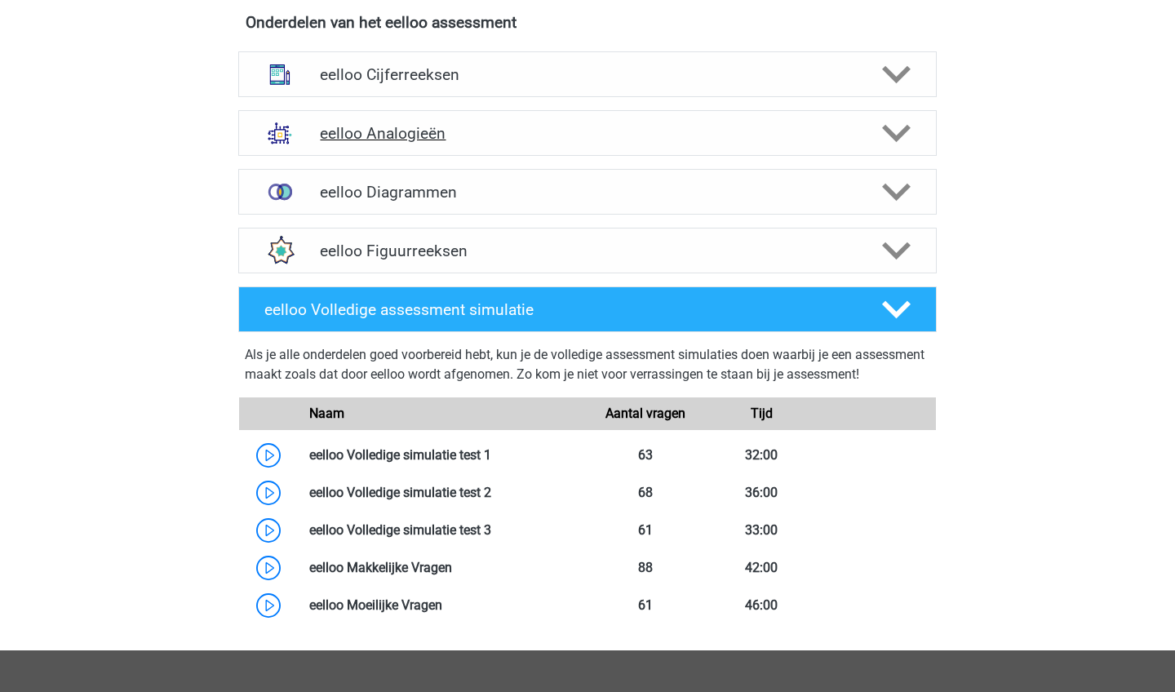
click at [694, 144] on div "eelloo Analogieën" at bounding box center [587, 133] width 698 height 46
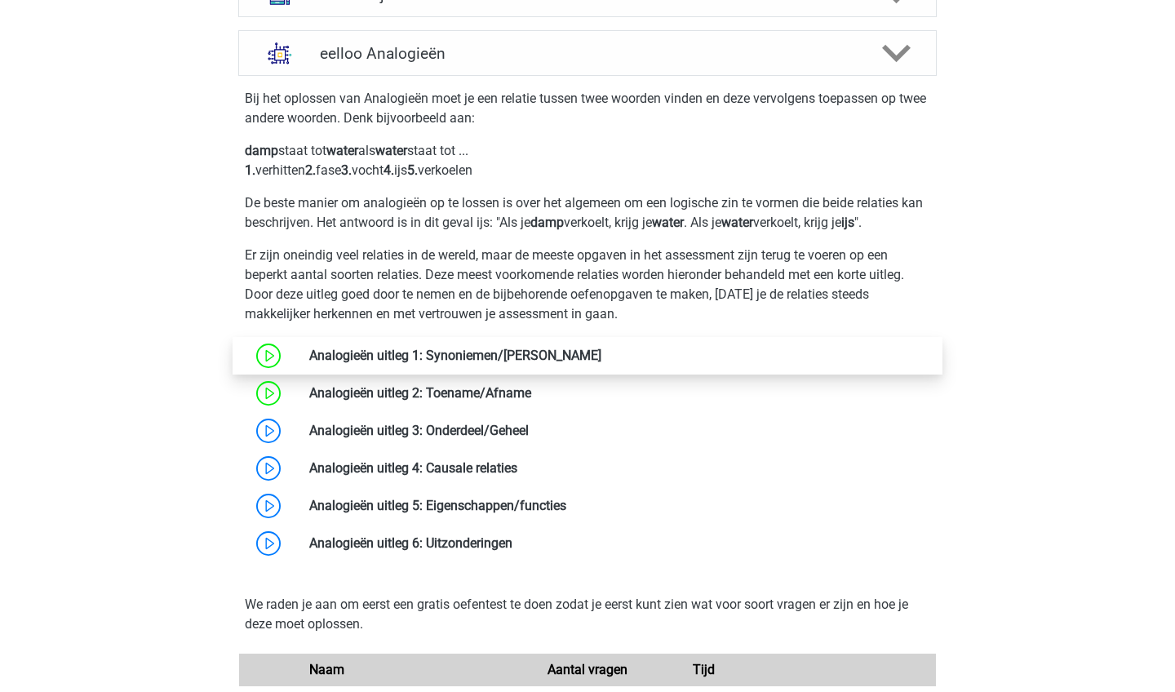
scroll to position [714, 0]
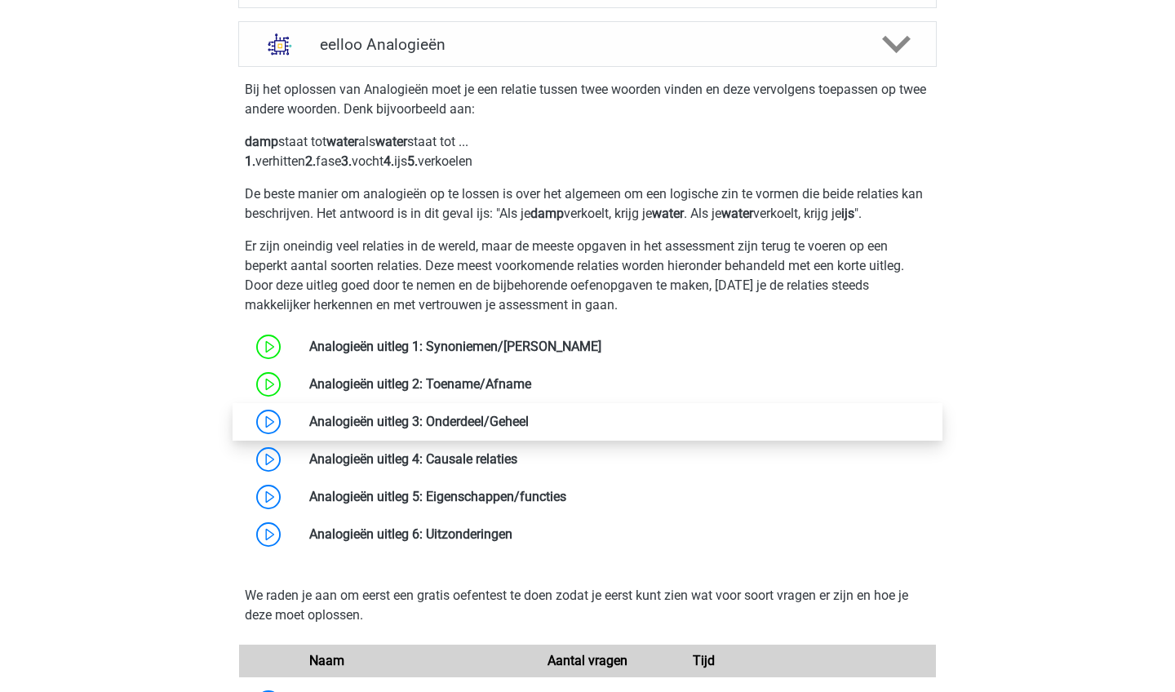
click at [529, 424] on link at bounding box center [529, 422] width 0 height 16
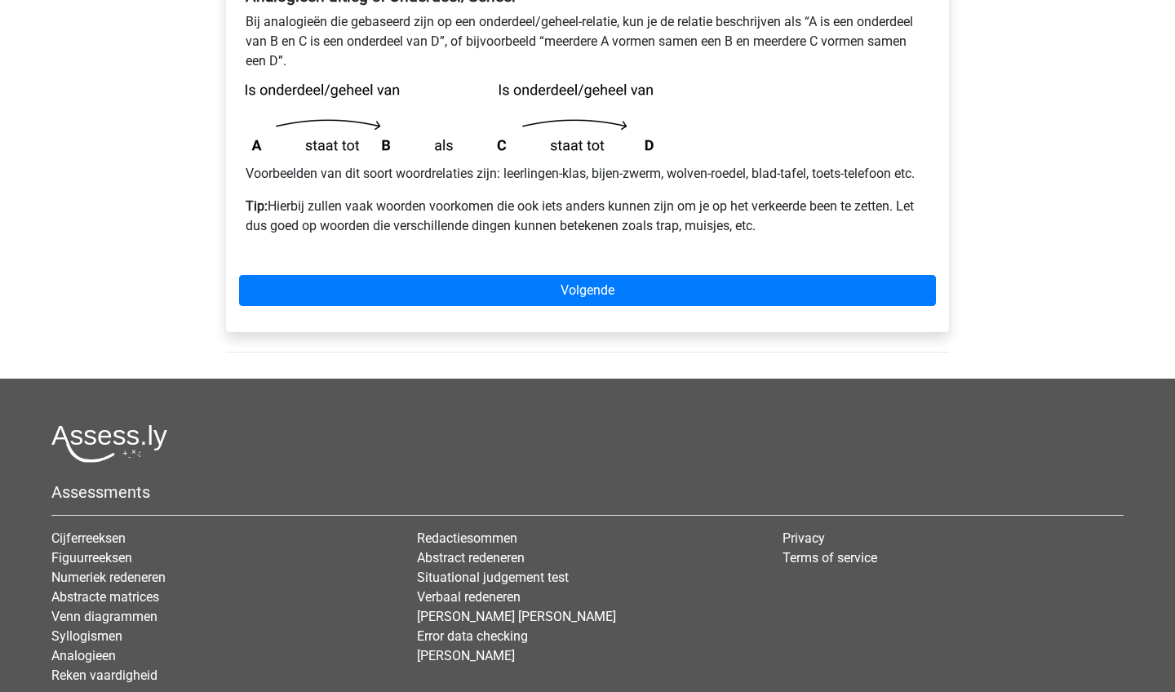
scroll to position [311, 0]
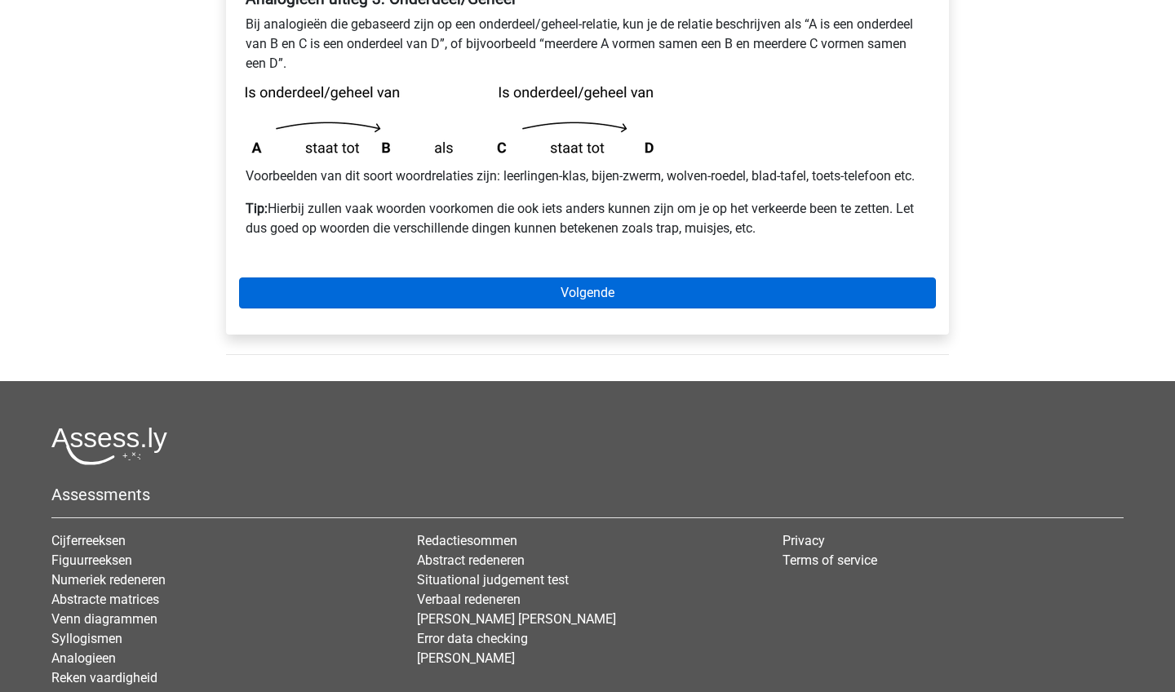
click at [411, 299] on link "Volgende" at bounding box center [587, 292] width 697 height 31
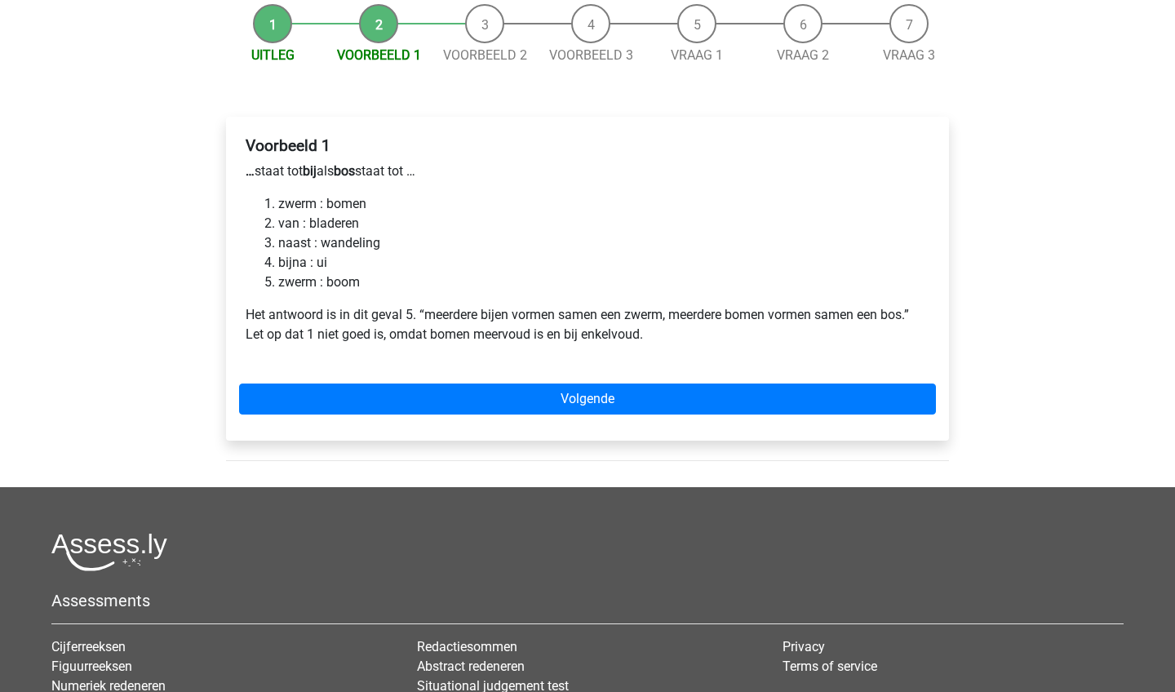
scroll to position [165, 0]
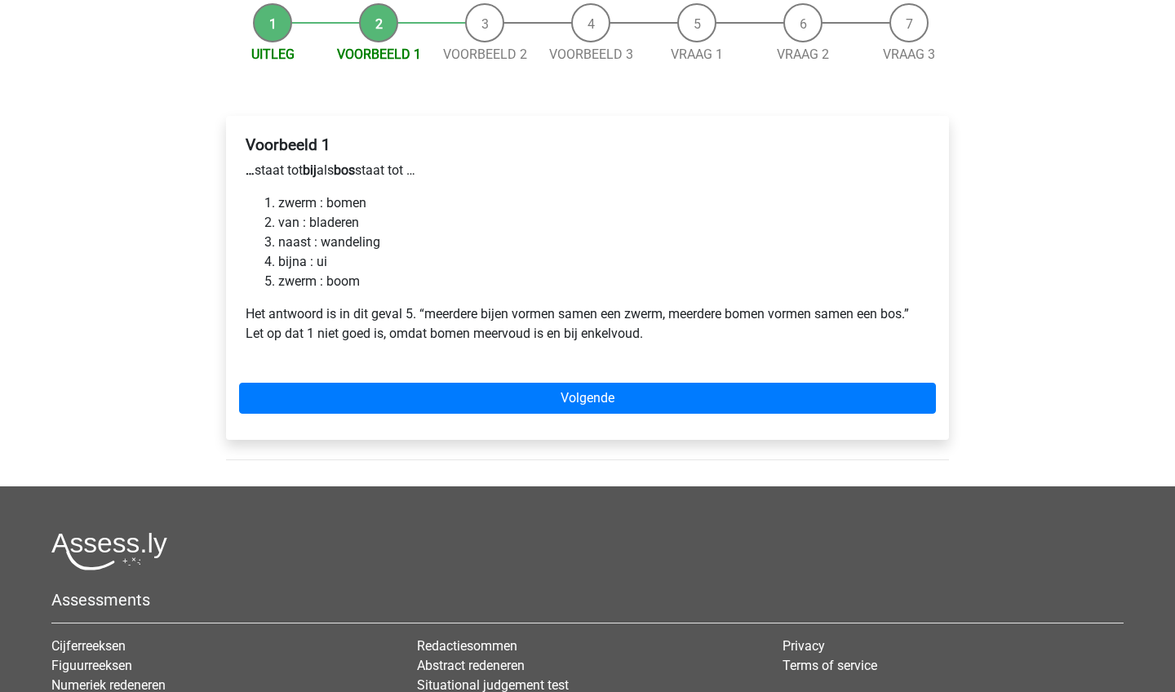
click at [349, 285] on li "zwerm : boom" at bounding box center [603, 282] width 651 height 20
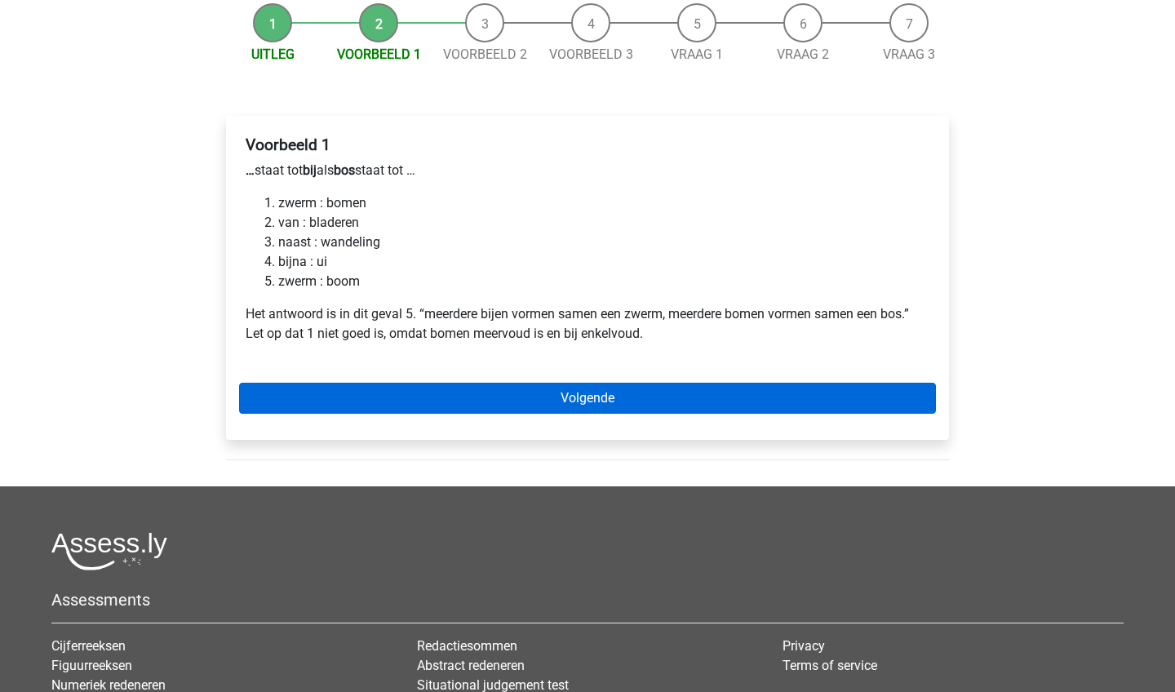
click at [453, 403] on link "Volgende" at bounding box center [587, 398] width 697 height 31
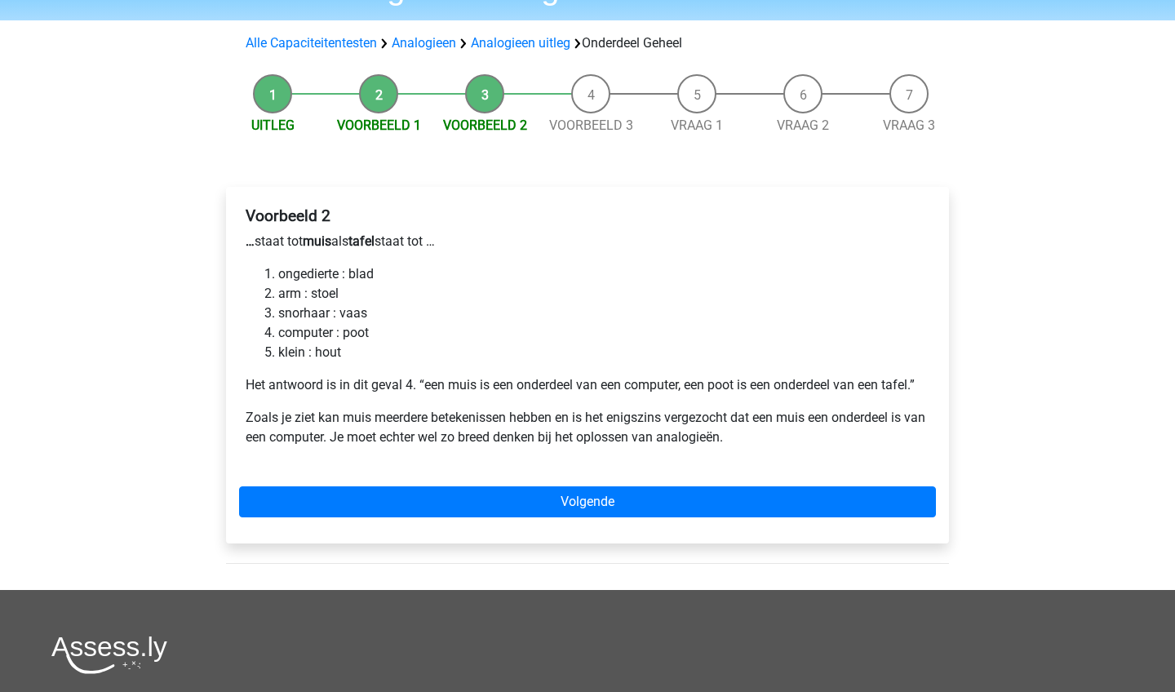
scroll to position [95, 0]
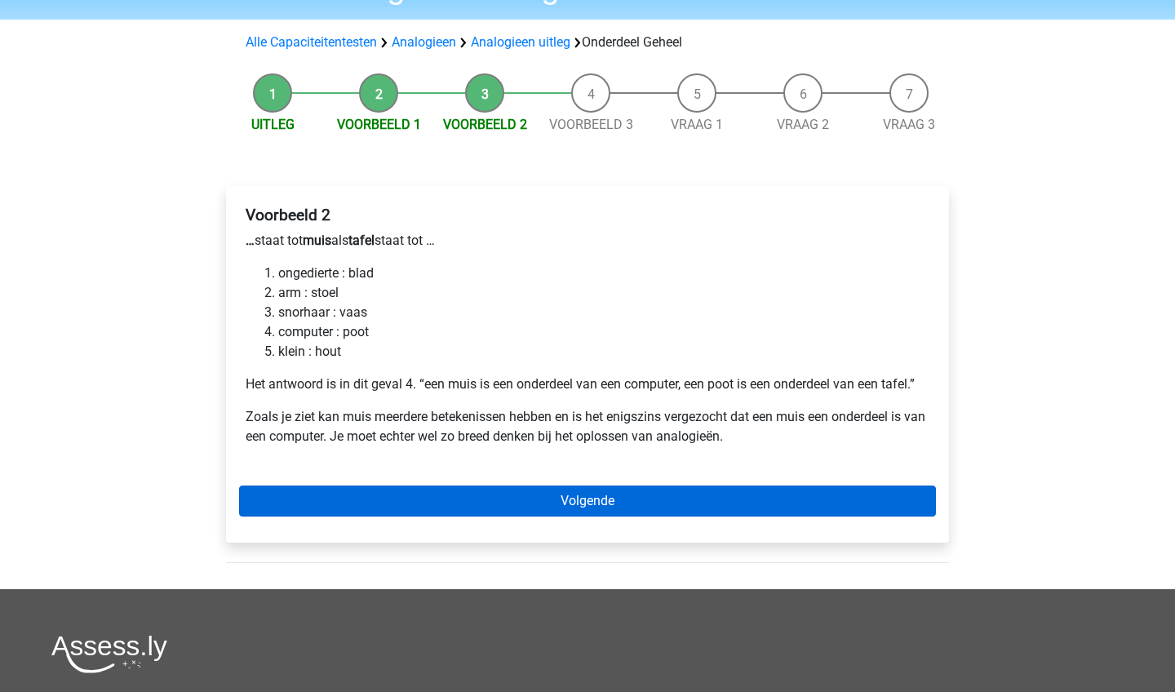
click at [388, 497] on link "Volgende" at bounding box center [587, 501] width 697 height 31
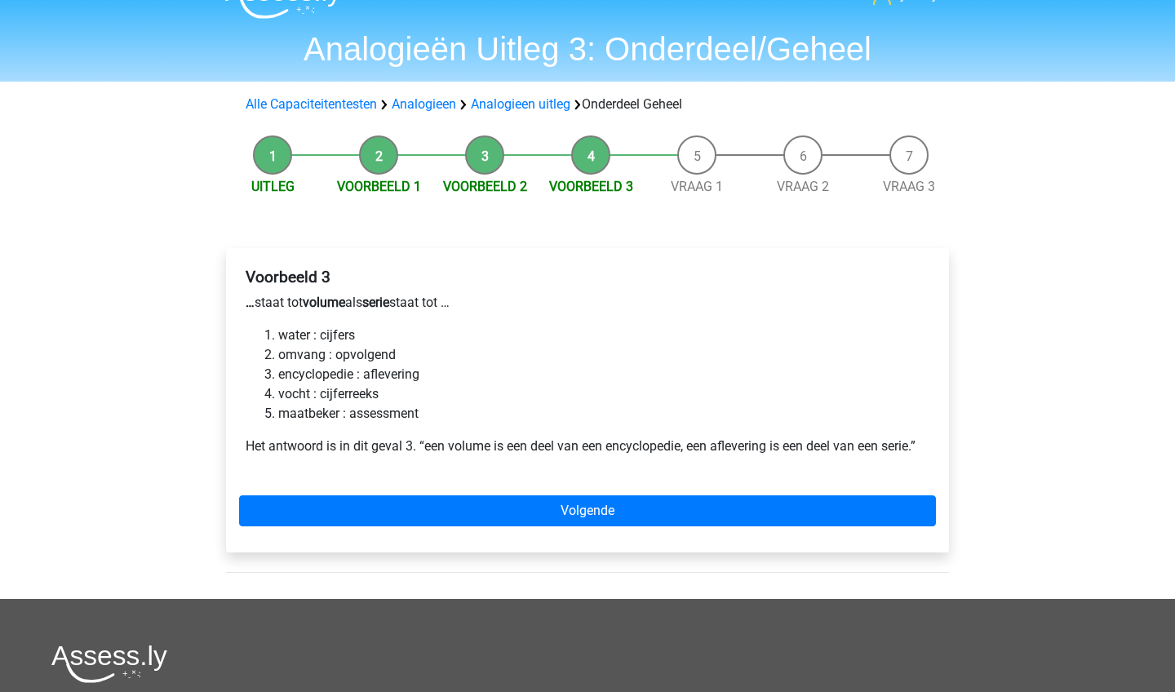
scroll to position [39, 0]
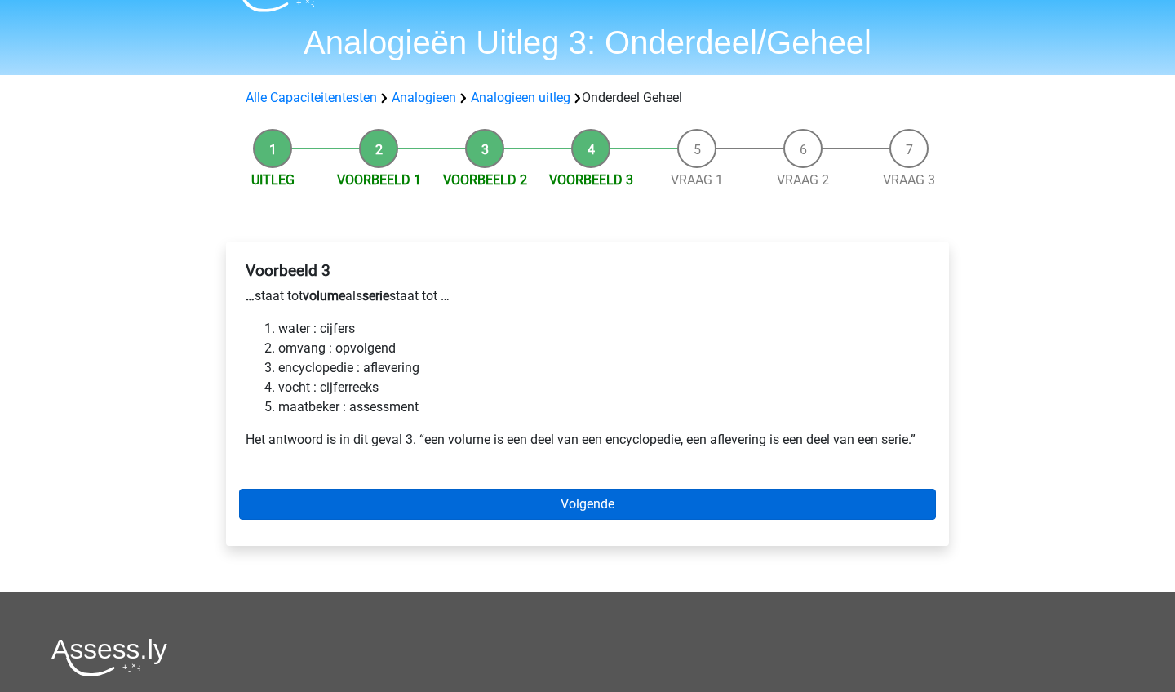
click at [321, 502] on link "Volgende" at bounding box center [587, 504] width 697 height 31
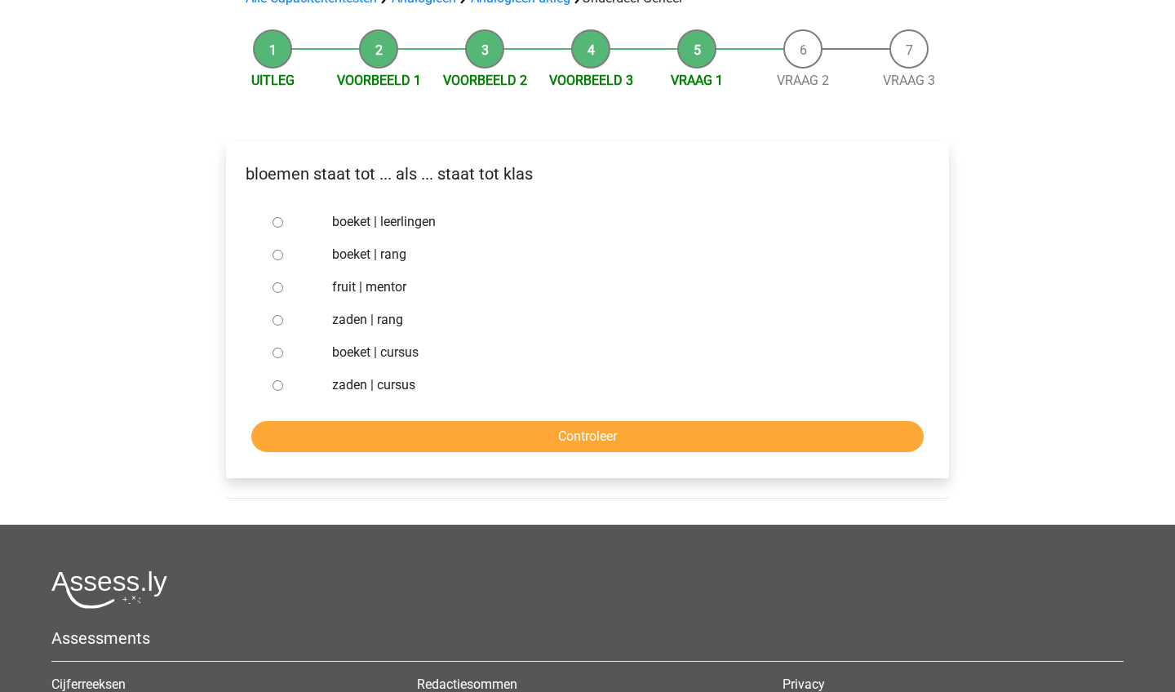
scroll to position [141, 0]
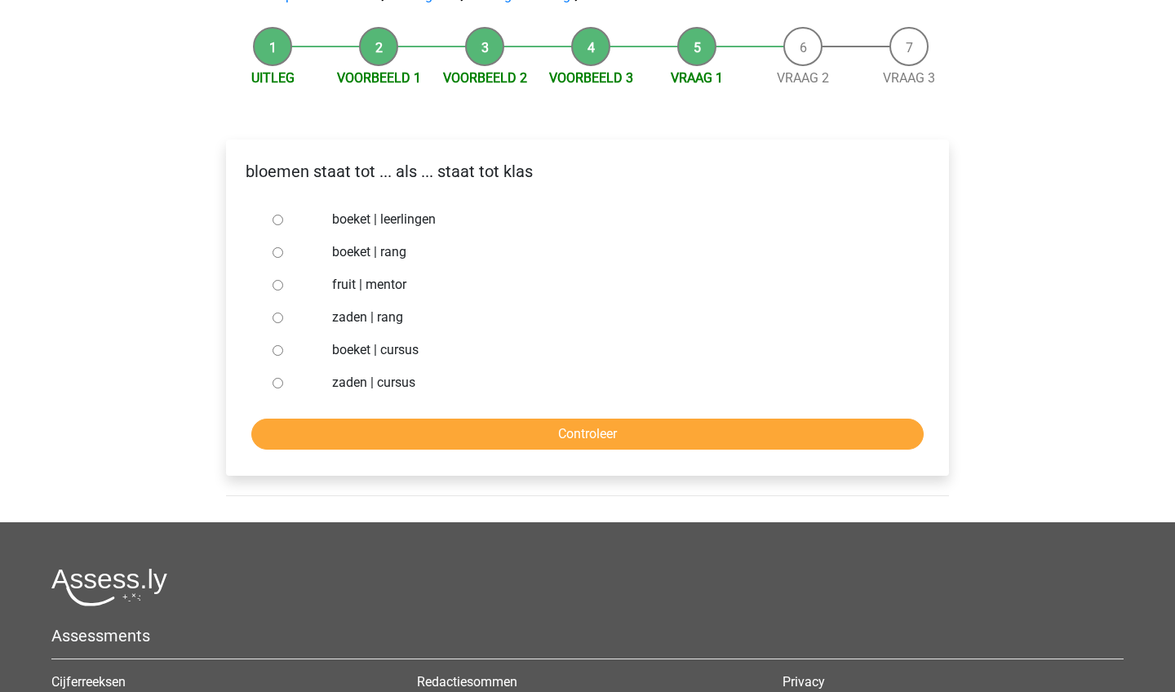
click at [342, 225] on label "boeket | leerlingen" at bounding box center [614, 220] width 565 height 20
click at [283, 225] on input "boeket | leerlingen" at bounding box center [278, 220] width 11 height 11
radio input "true"
click at [348, 356] on label "boeket | cursus" at bounding box center [614, 350] width 565 height 20
click at [283, 356] on input "boeket | cursus" at bounding box center [278, 350] width 11 height 11
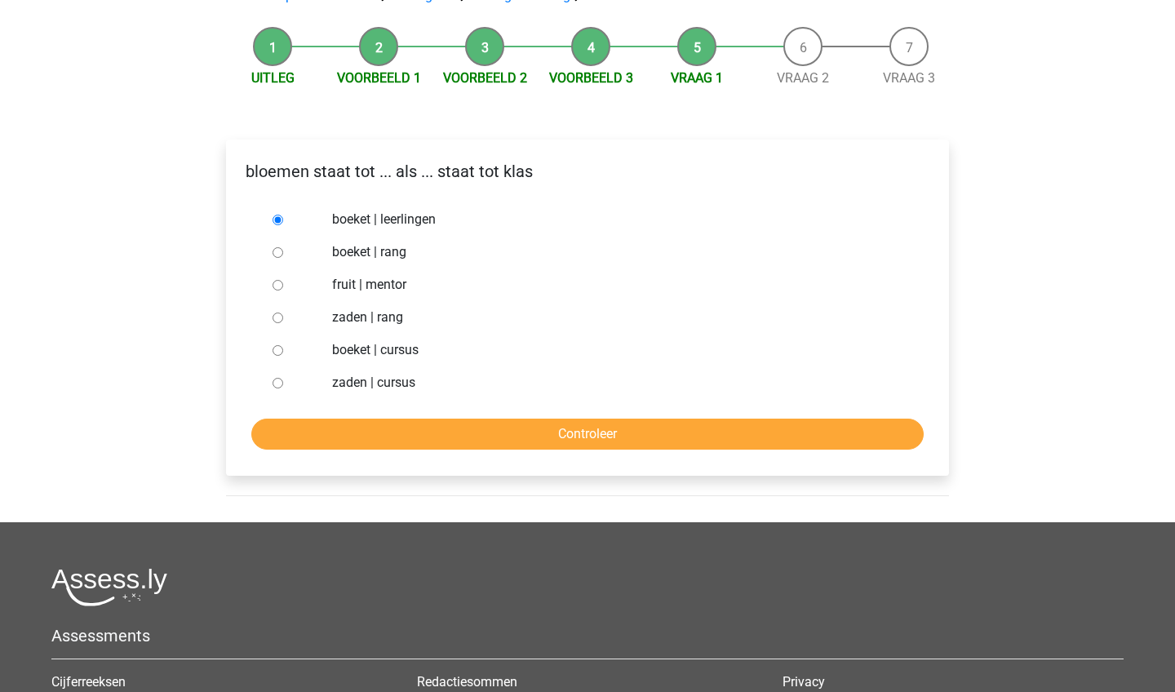
radio input "true"
click at [353, 258] on label "boeket | rang" at bounding box center [614, 252] width 565 height 20
click at [283, 258] on input "boeket | rang" at bounding box center [278, 252] width 11 height 11
radio input "true"
click at [354, 227] on label "boeket | leerlingen" at bounding box center [614, 220] width 565 height 20
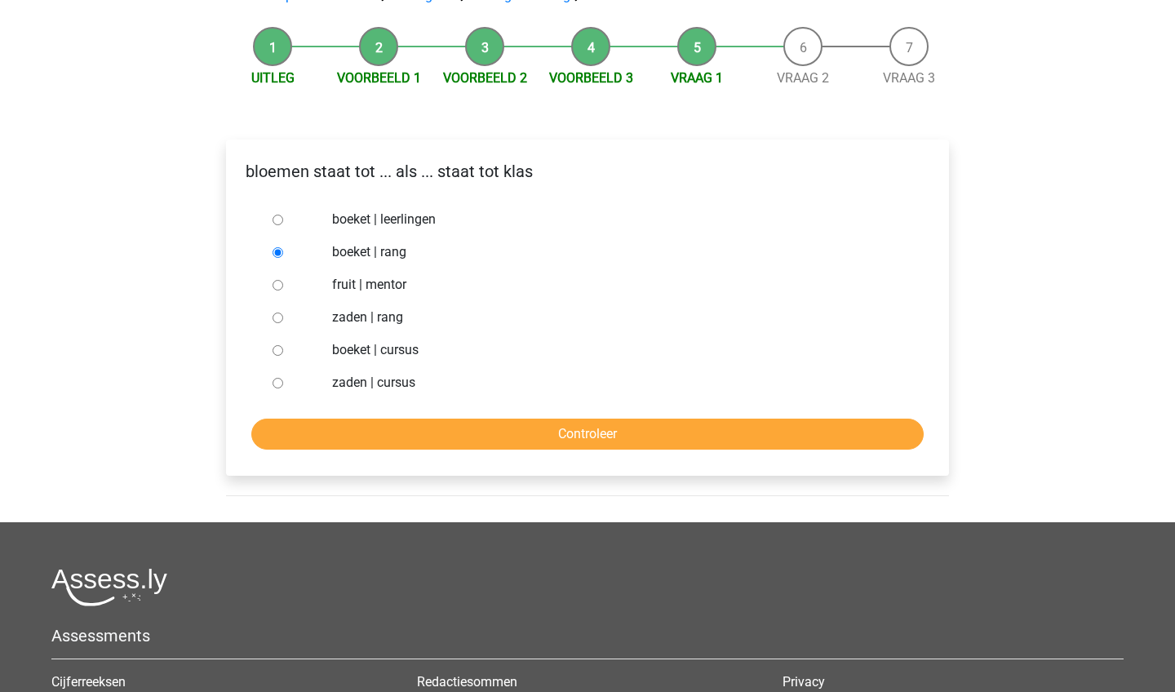
click at [283, 225] on input "boeket | leerlingen" at bounding box center [278, 220] width 11 height 11
radio input "true"
click at [356, 257] on label "boeket | rang" at bounding box center [614, 252] width 565 height 20
click at [283, 257] on input "boeket | rang" at bounding box center [278, 252] width 11 height 11
radio input "true"
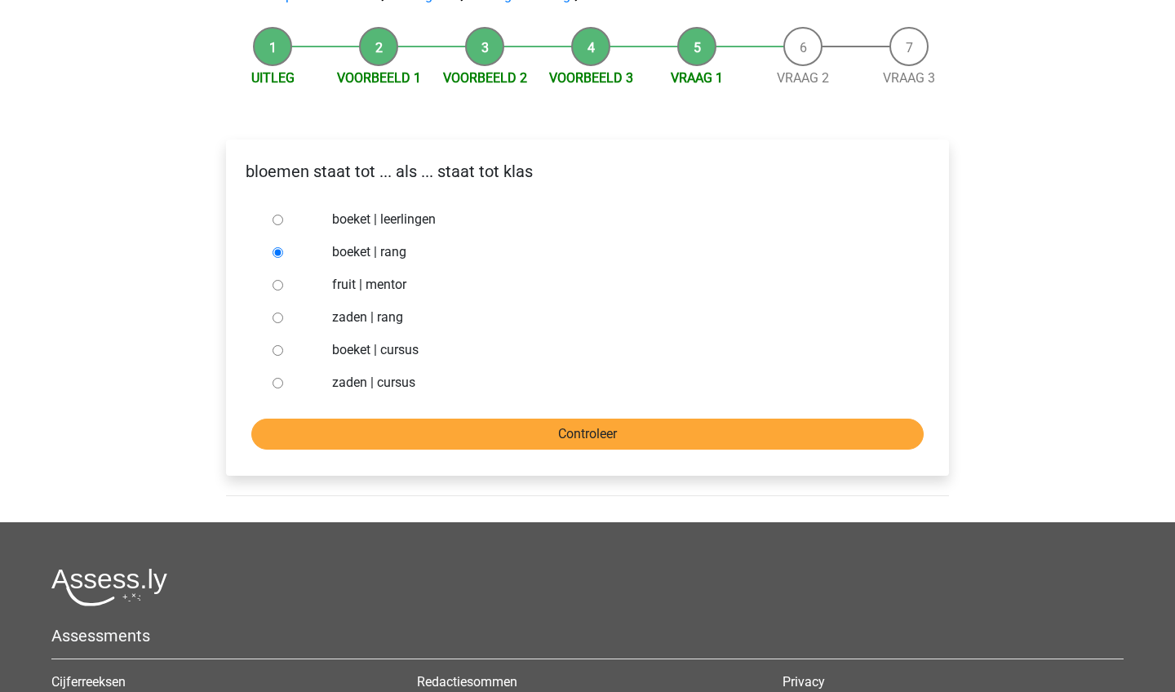
click at [383, 439] on input "Controleer" at bounding box center [587, 434] width 672 height 31
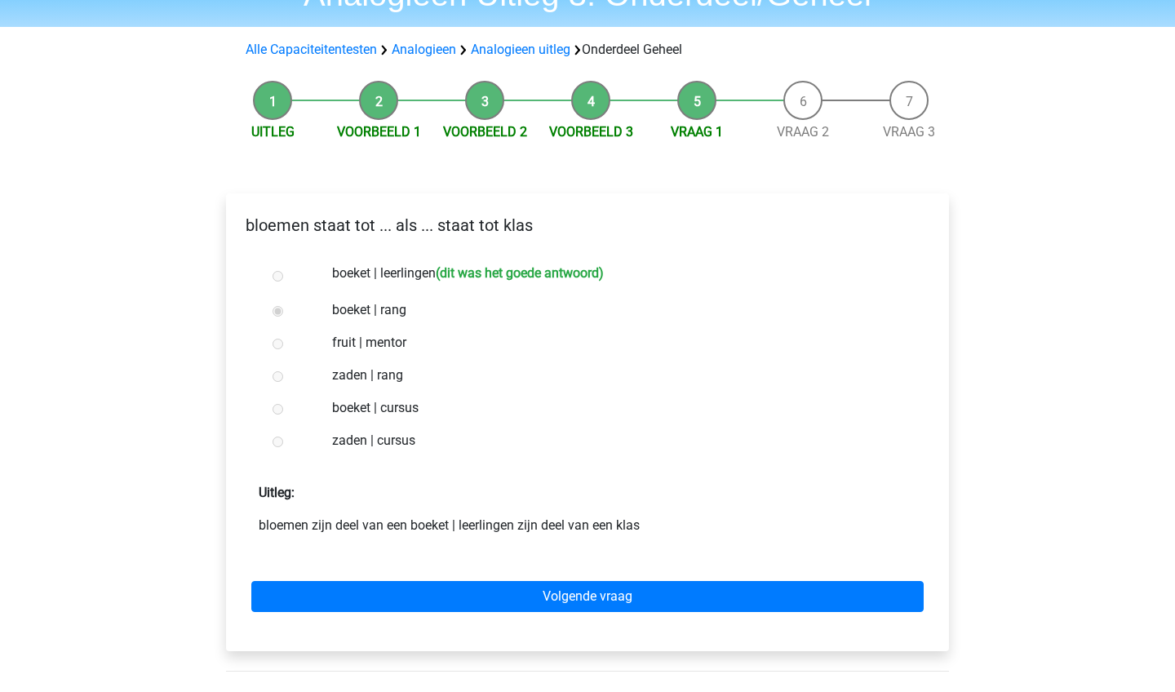
scroll to position [92, 0]
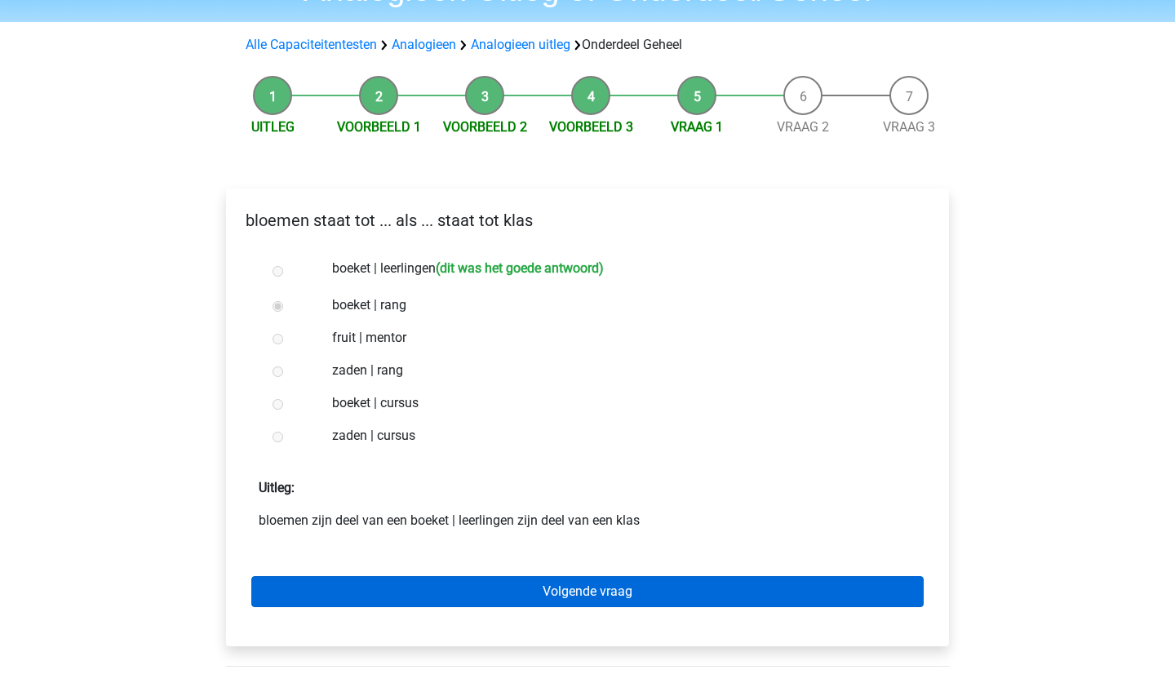
click at [388, 581] on link "Volgende vraag" at bounding box center [587, 591] width 672 height 31
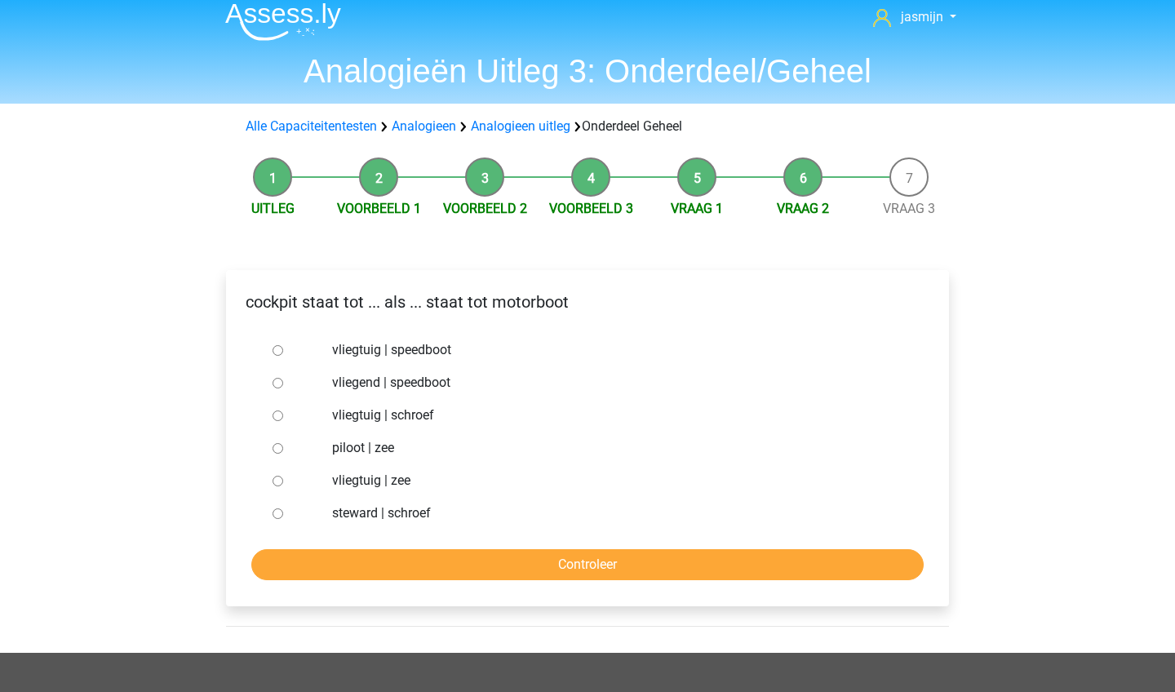
scroll to position [12, 0]
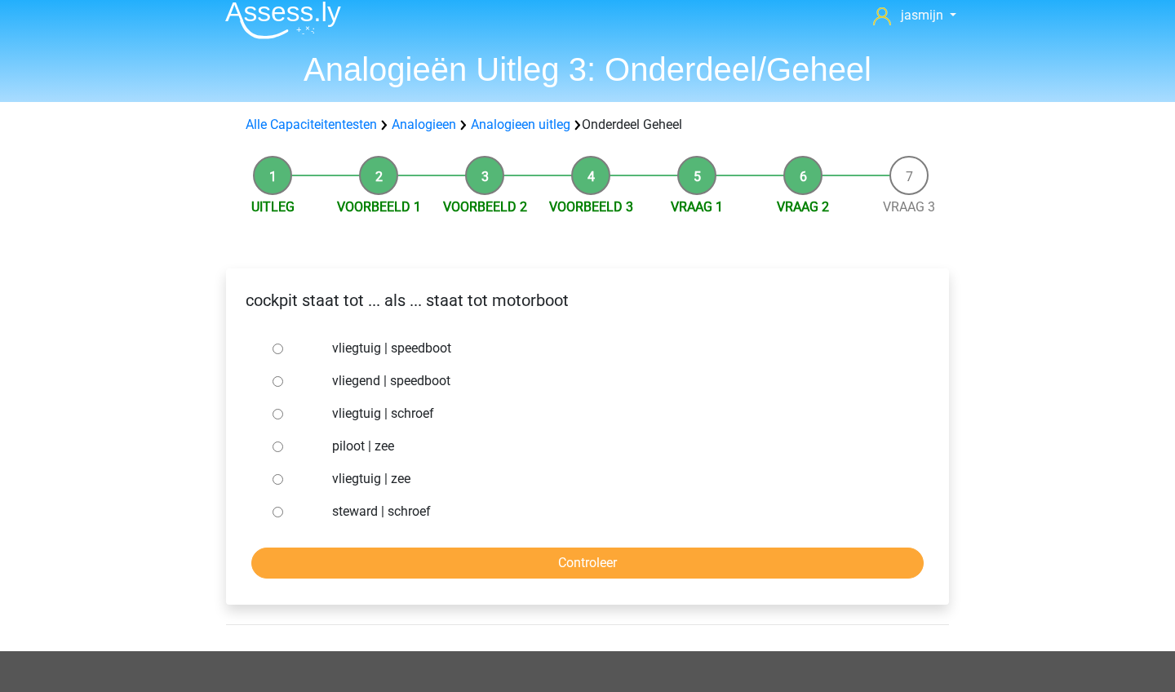
click at [383, 350] on label "vliegtuig | speedboot" at bounding box center [614, 349] width 565 height 20
click at [283, 350] on input "vliegtuig | speedboot" at bounding box center [278, 349] width 11 height 11
radio input "true"
click at [384, 418] on label "vliegtuig | schroef" at bounding box center [614, 414] width 565 height 20
click at [283, 418] on input "vliegtuig | schroef" at bounding box center [278, 414] width 11 height 11
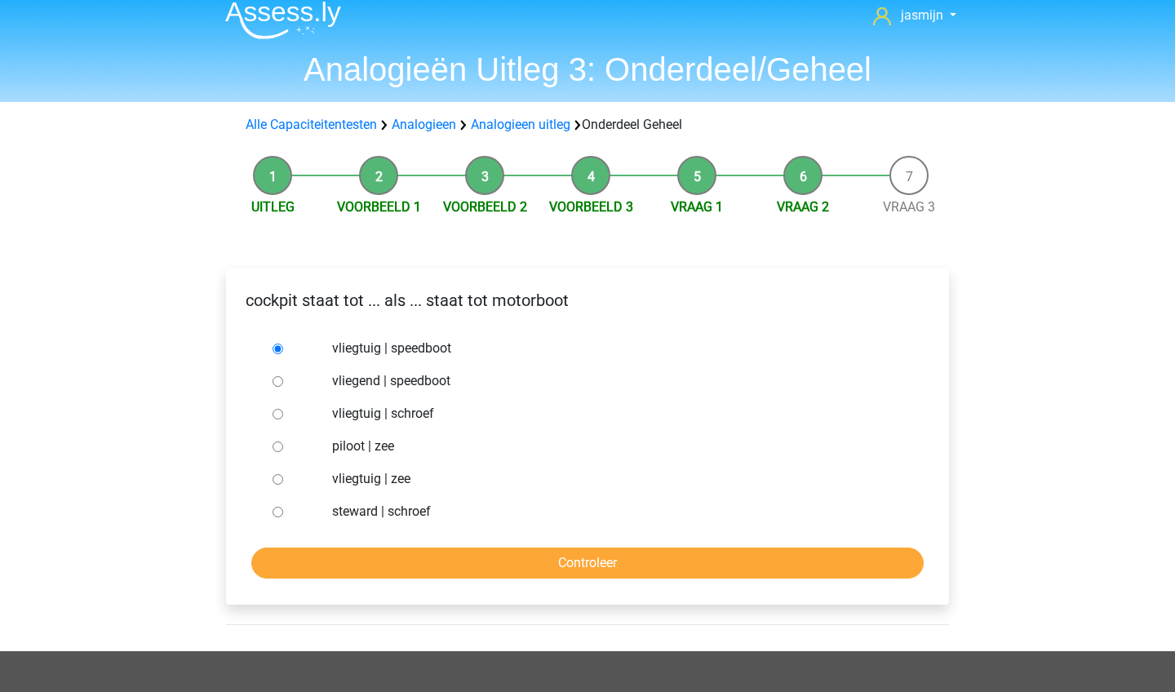
radio input "true"
click at [427, 549] on input "Controleer" at bounding box center [587, 563] width 672 height 31
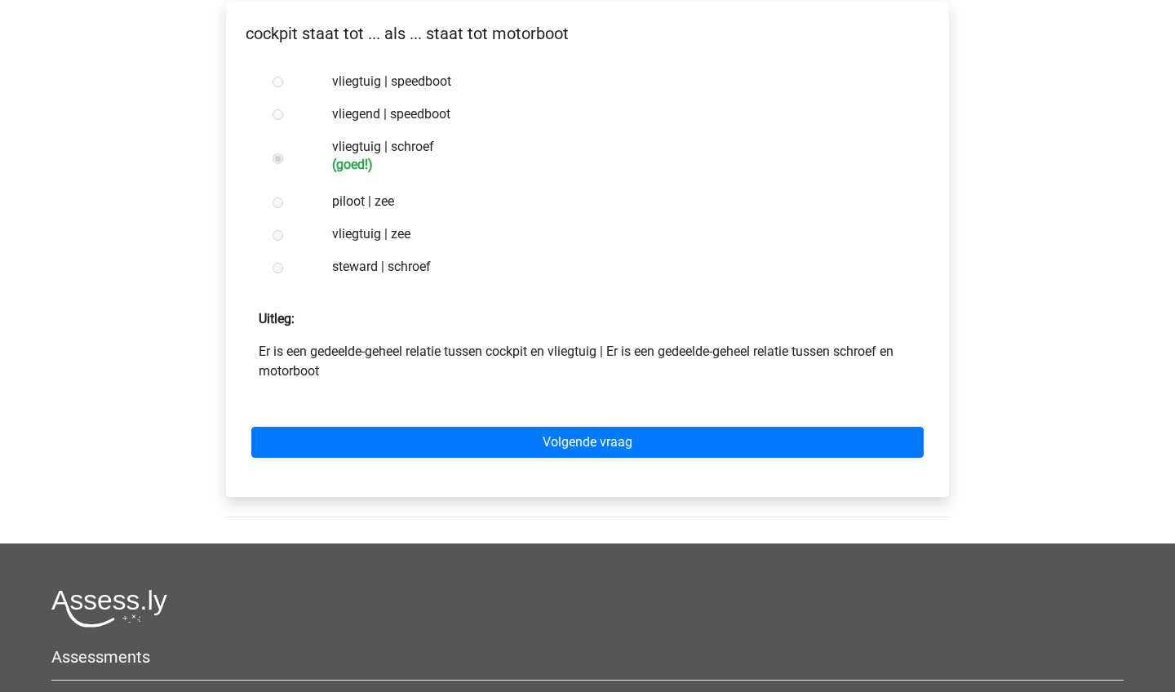
scroll to position [295, 0]
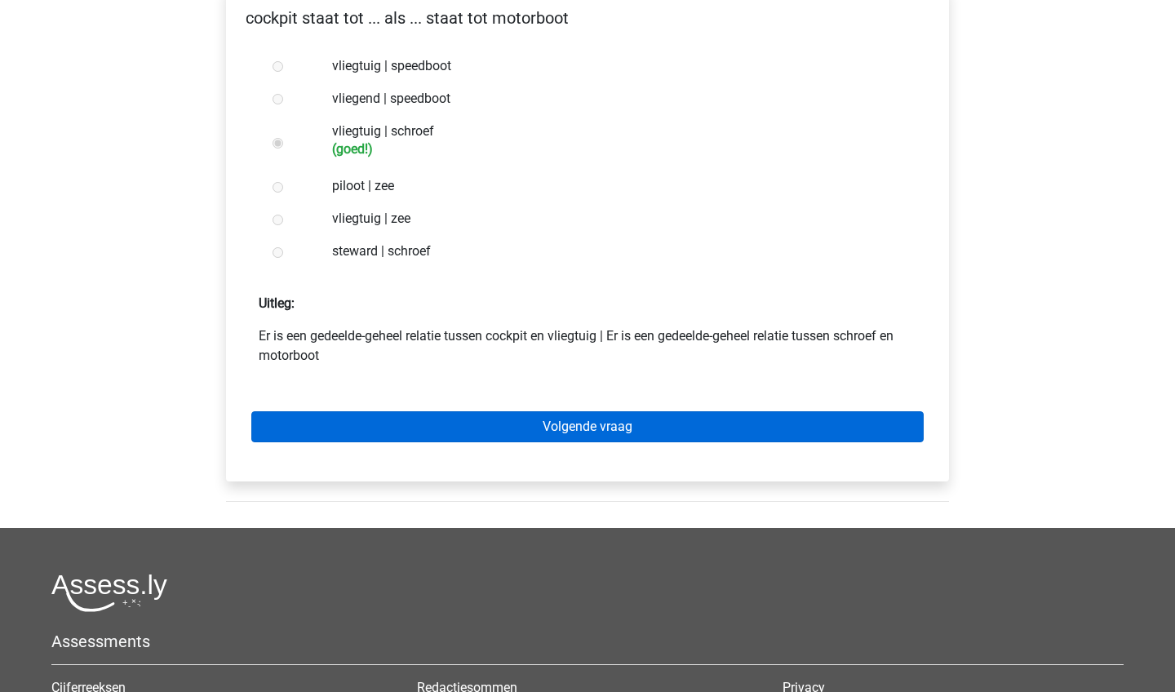
click at [435, 431] on link "Volgende vraag" at bounding box center [587, 426] width 672 height 31
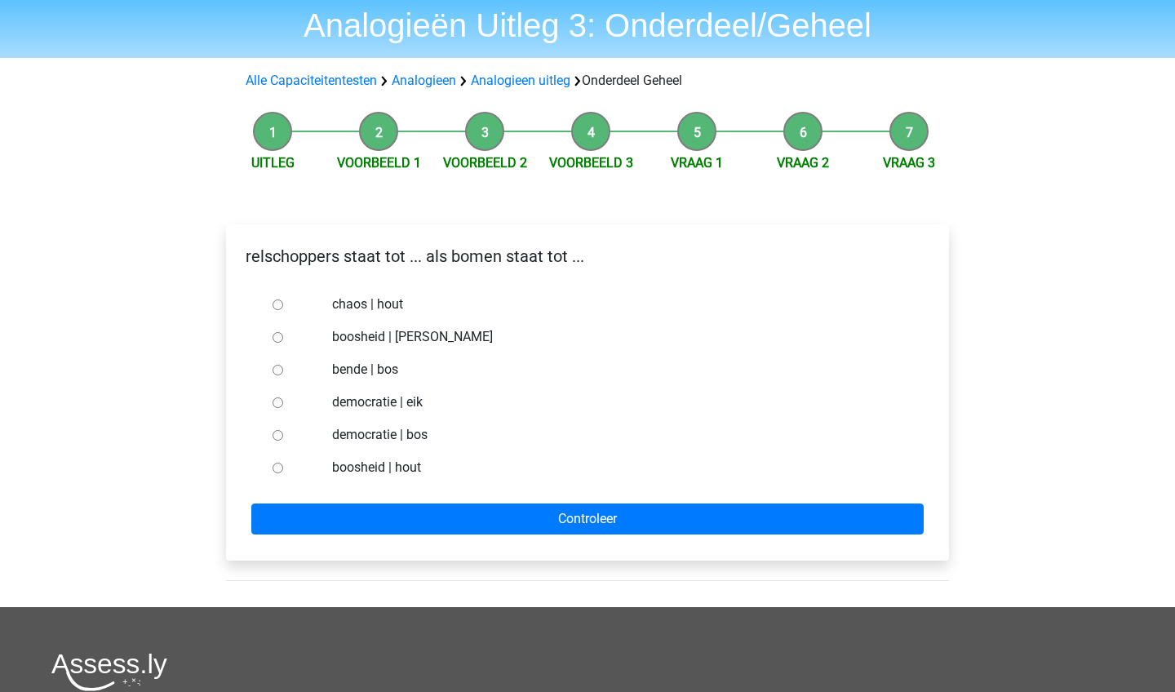
scroll to position [58, 0]
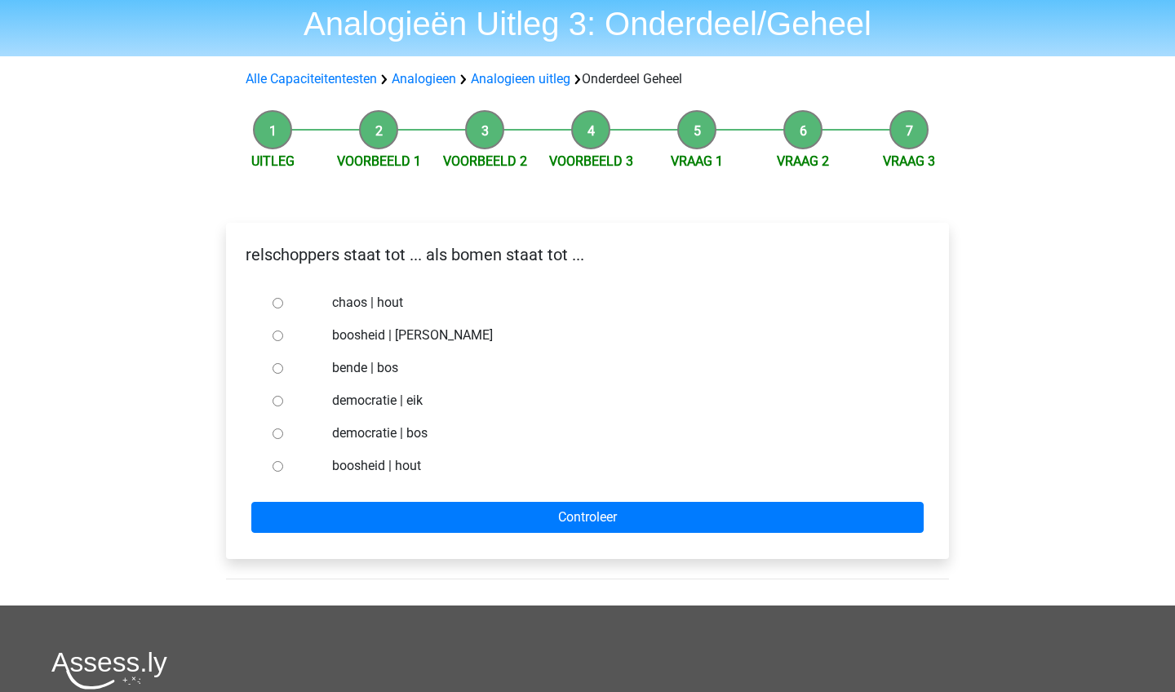
click at [382, 367] on label "bende | bos" at bounding box center [614, 368] width 565 height 20
click at [283, 367] on input "bende | bos" at bounding box center [278, 368] width 11 height 11
radio input "true"
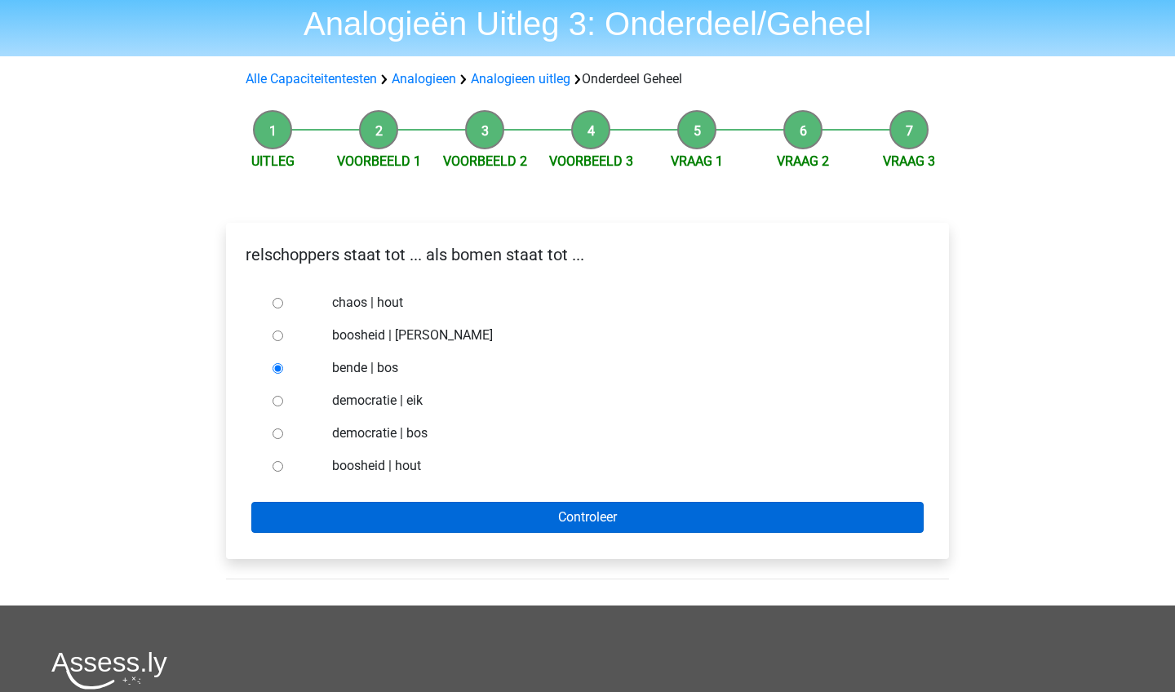
click at [397, 507] on input "Controleer" at bounding box center [587, 517] width 672 height 31
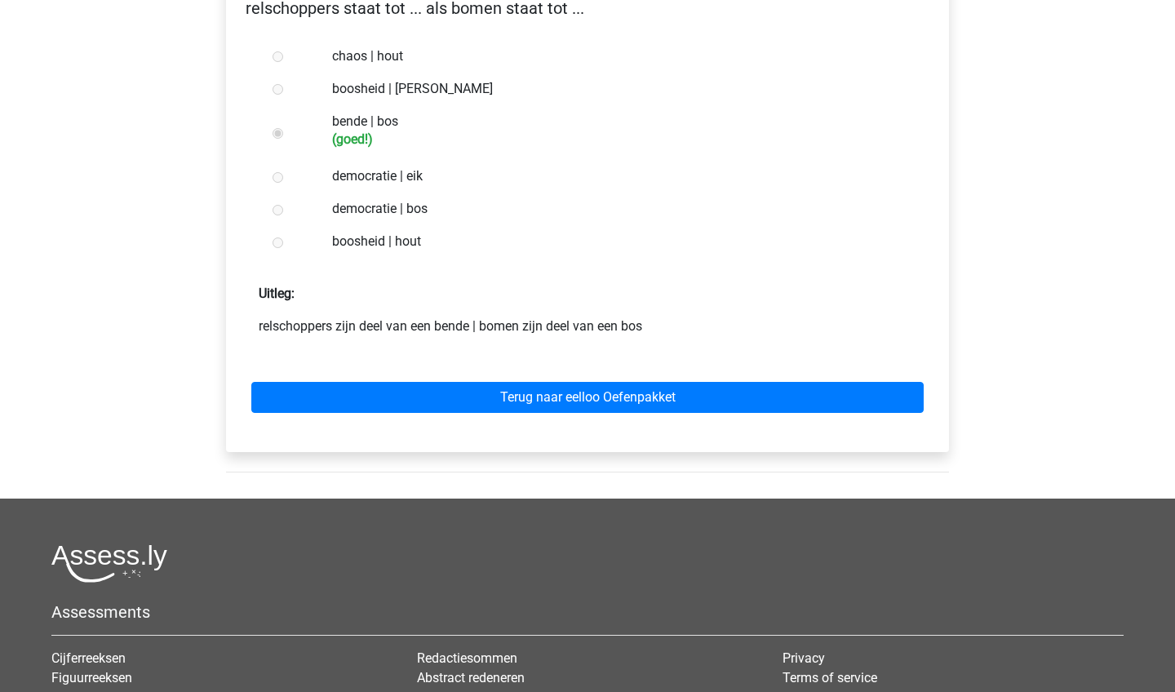
scroll to position [312, 0]
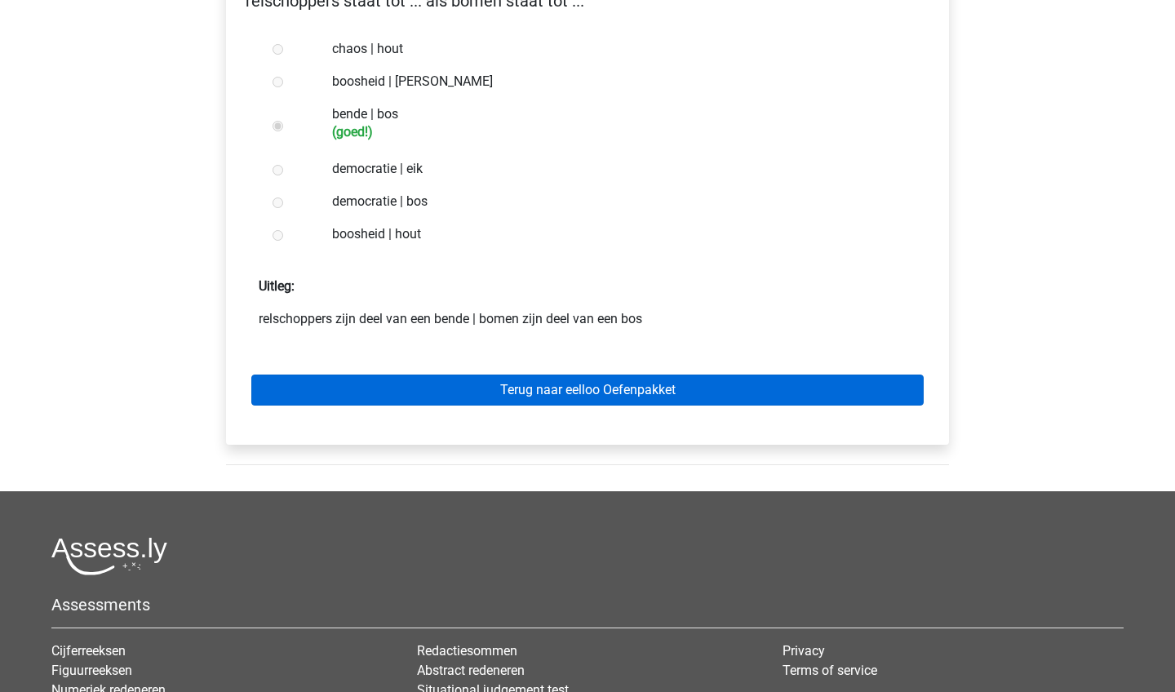
click at [415, 397] on link "Terug naar eelloo Oefenpakket" at bounding box center [587, 390] width 672 height 31
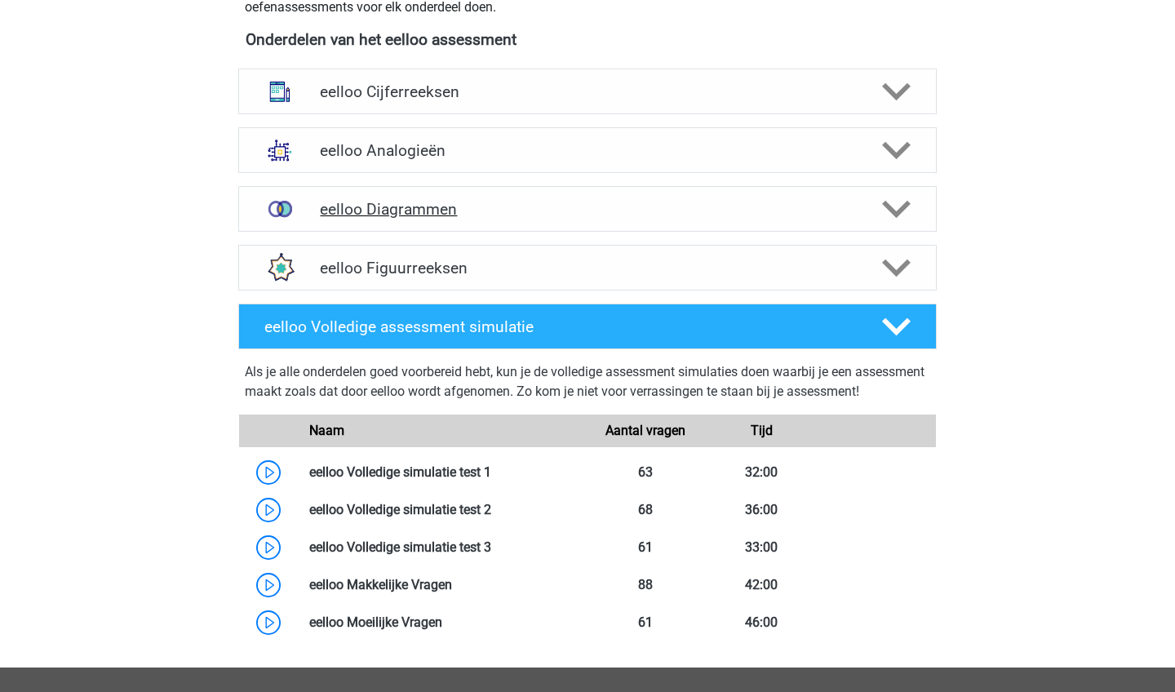
scroll to position [592, 0]
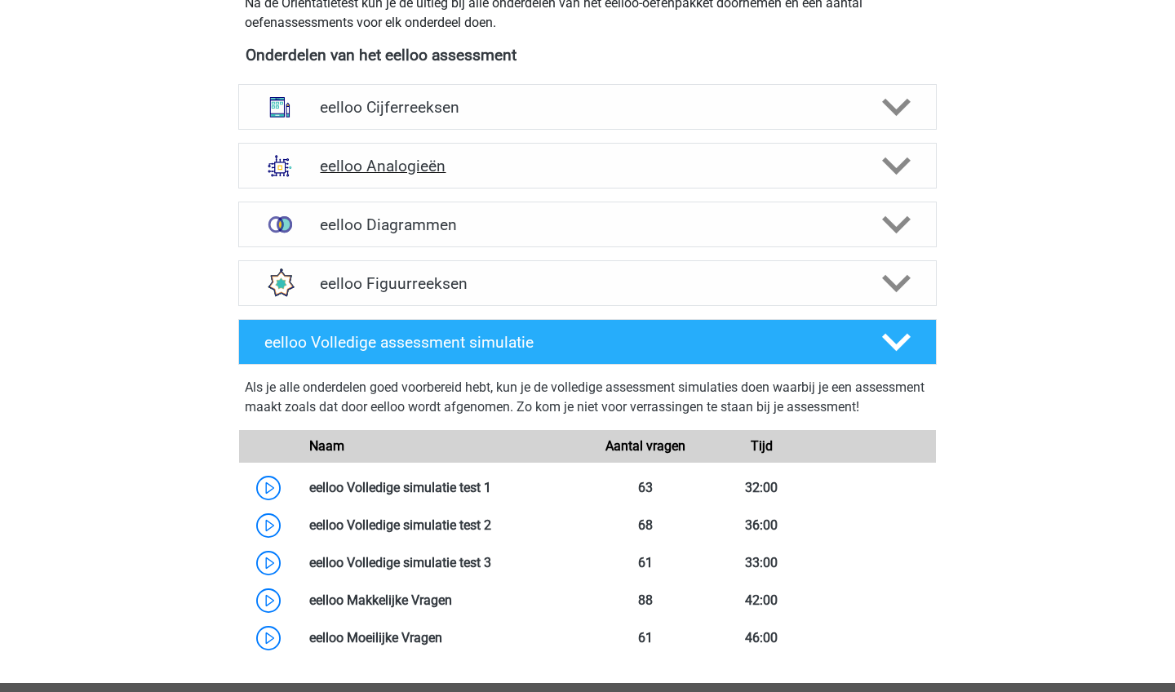
click at [450, 171] on h4 "eelloo Analogieën" at bounding box center [587, 166] width 534 height 19
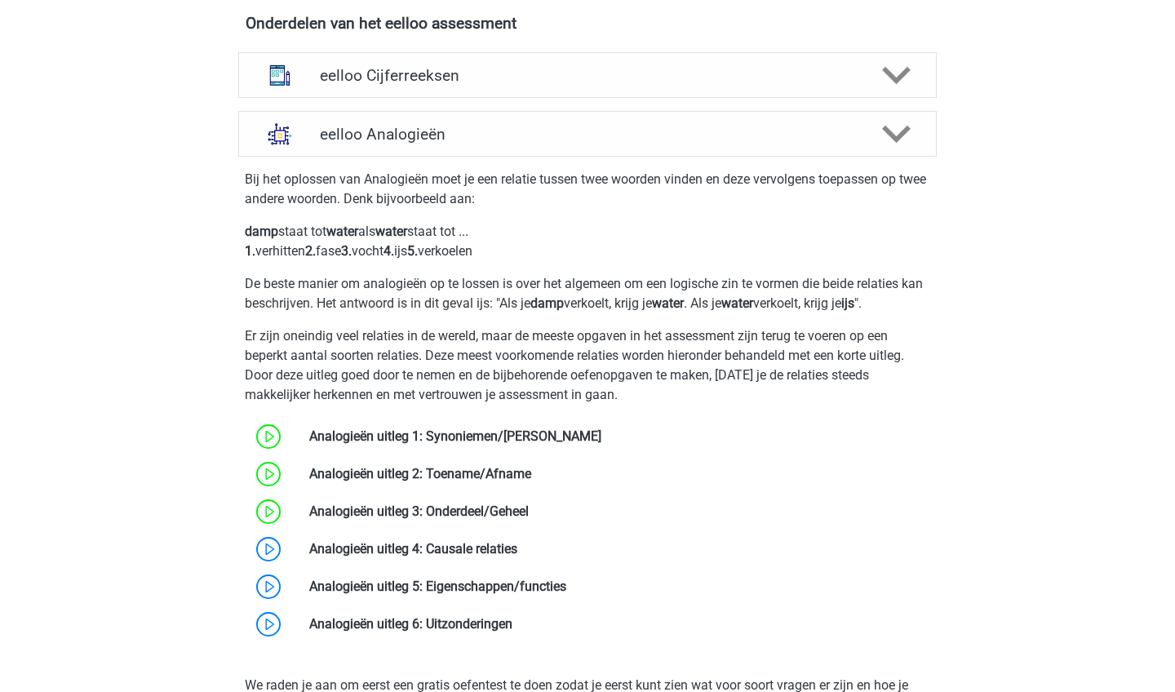
scroll to position [564, 0]
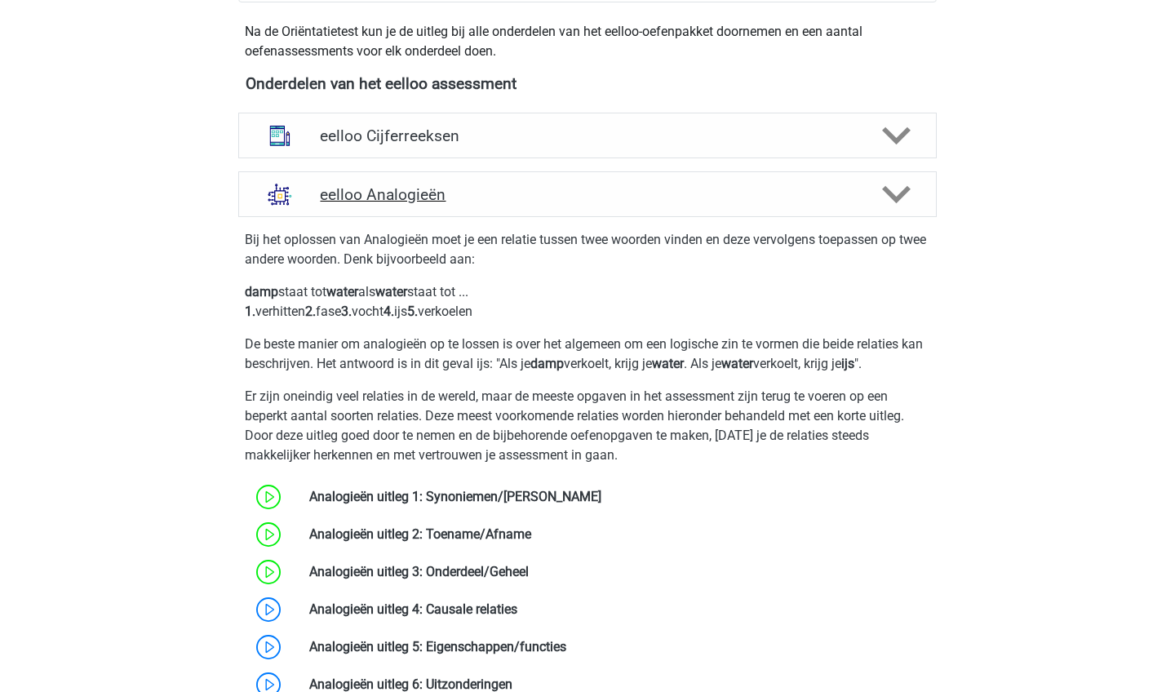
click at [386, 198] on h4 "eelloo Analogieën" at bounding box center [587, 194] width 534 height 19
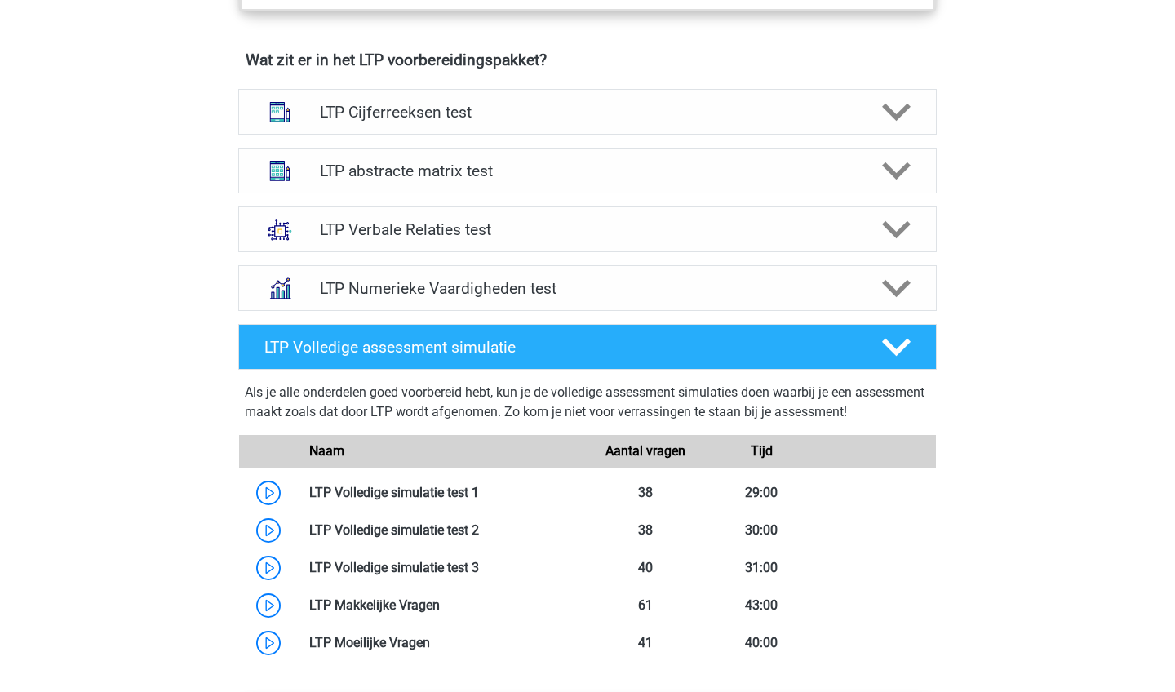
scroll to position [1005, 0]
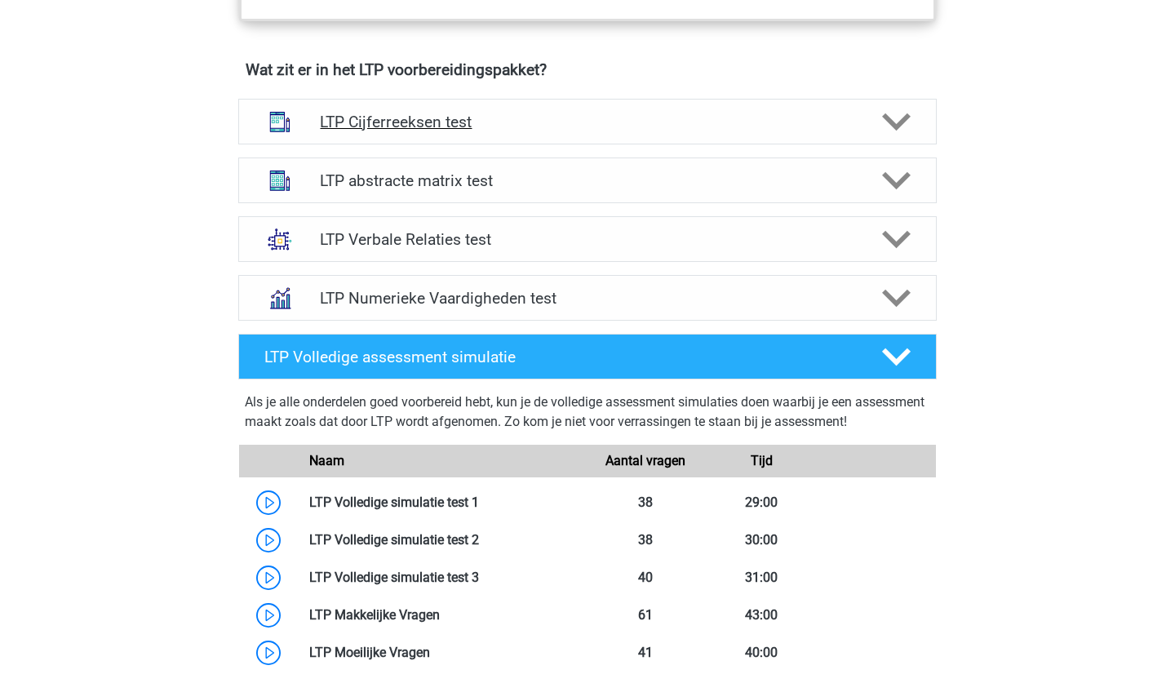
click at [563, 130] on h4 "LTP Cijferreeksen test" at bounding box center [587, 122] width 534 height 19
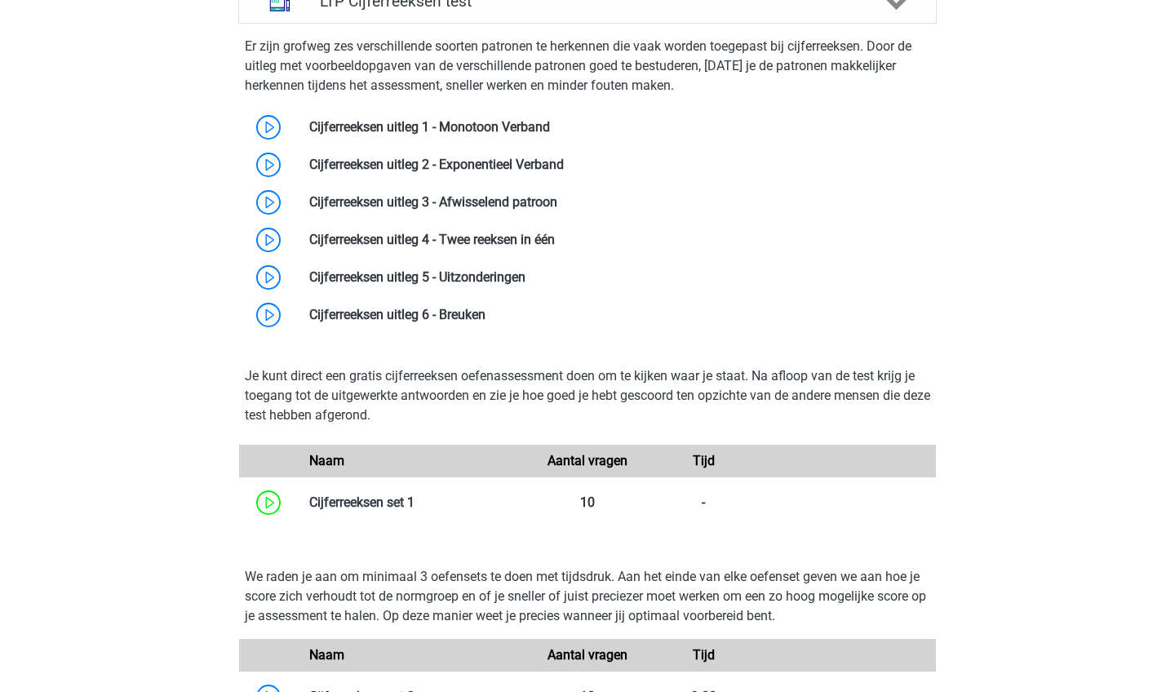
scroll to position [1129, 0]
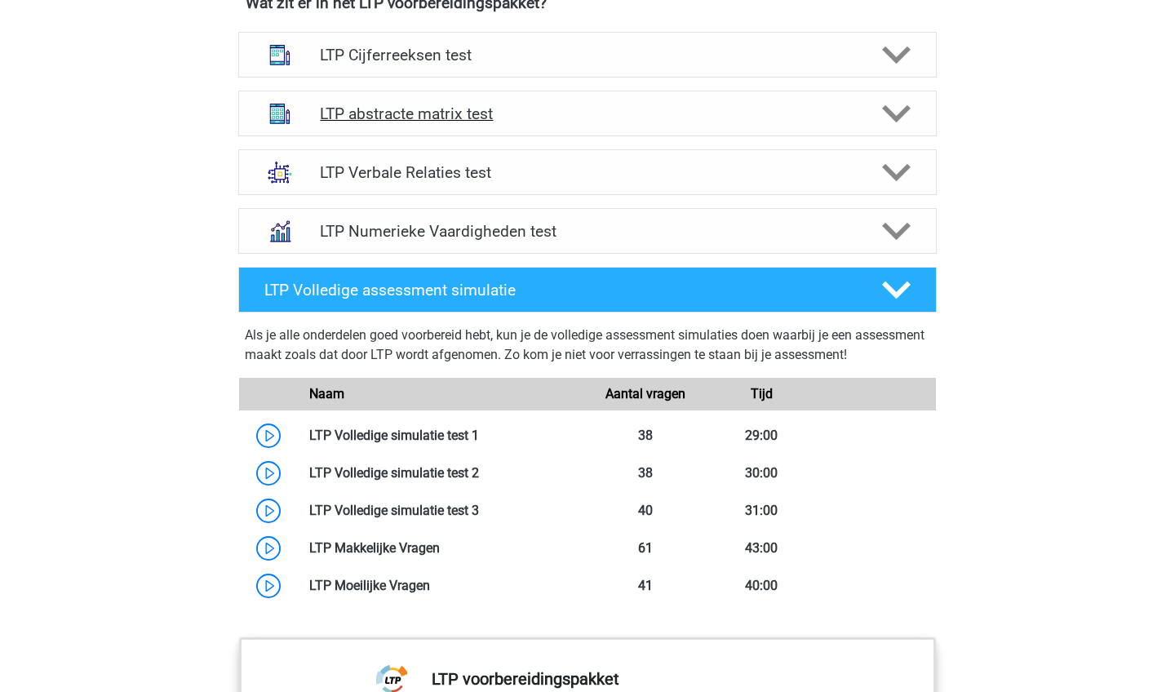
scroll to position [1031, 0]
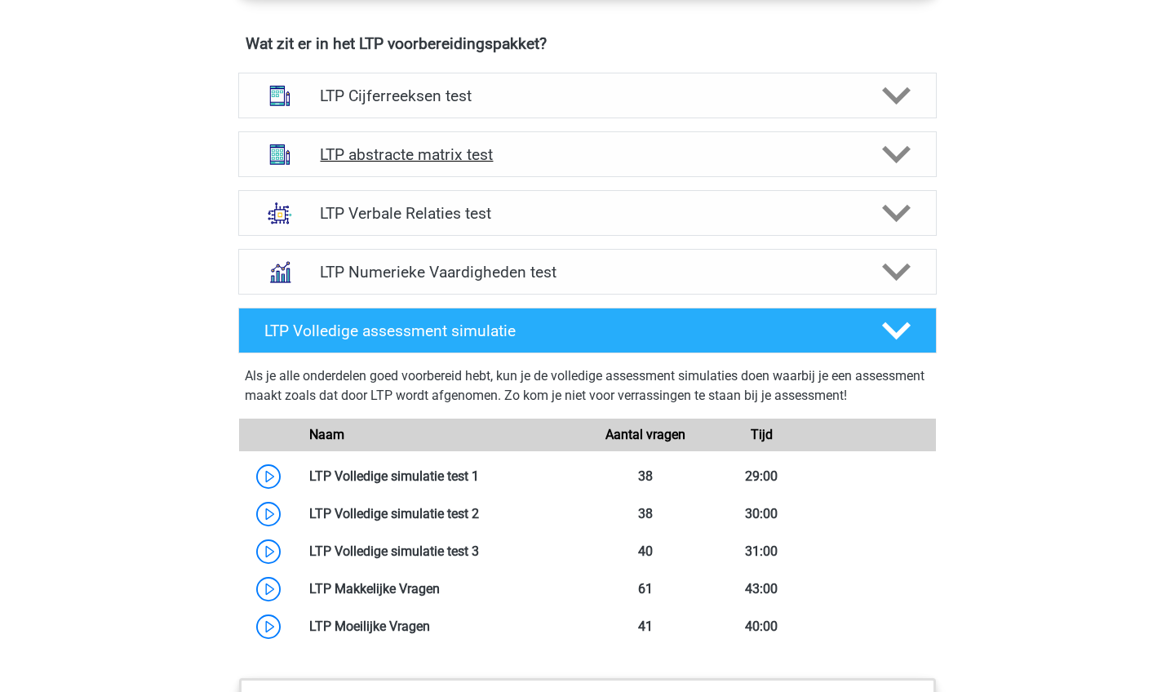
click at [576, 157] on h4 "LTP abstracte matrix test" at bounding box center [587, 154] width 534 height 19
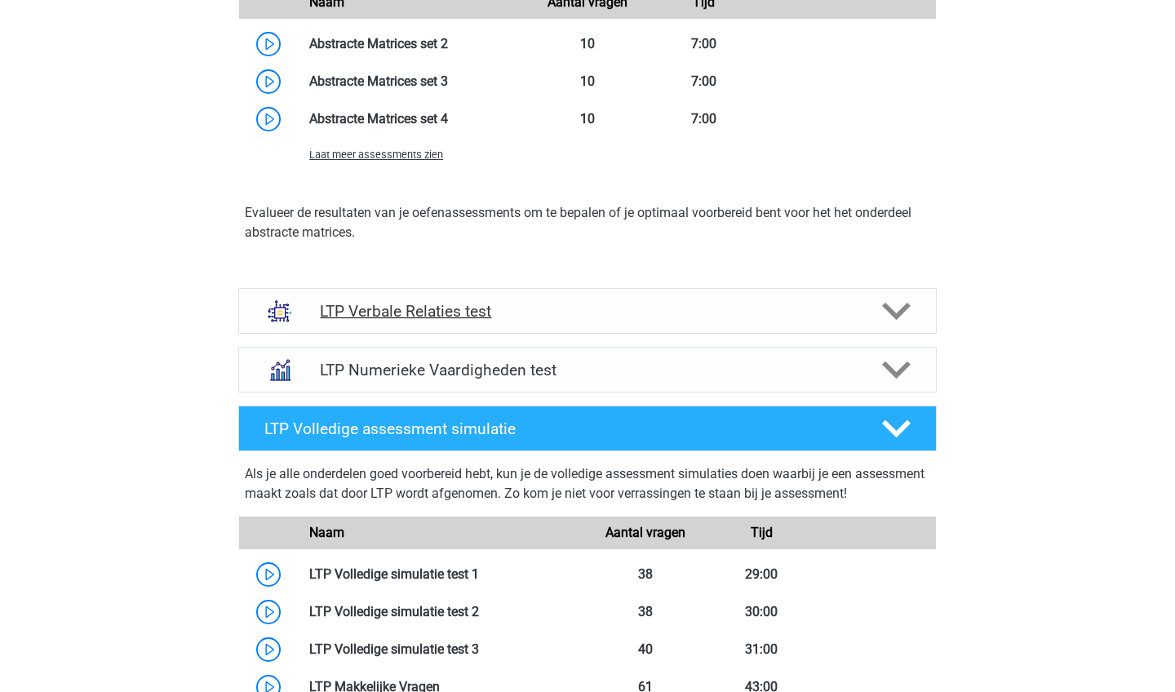
scroll to position [1803, 0]
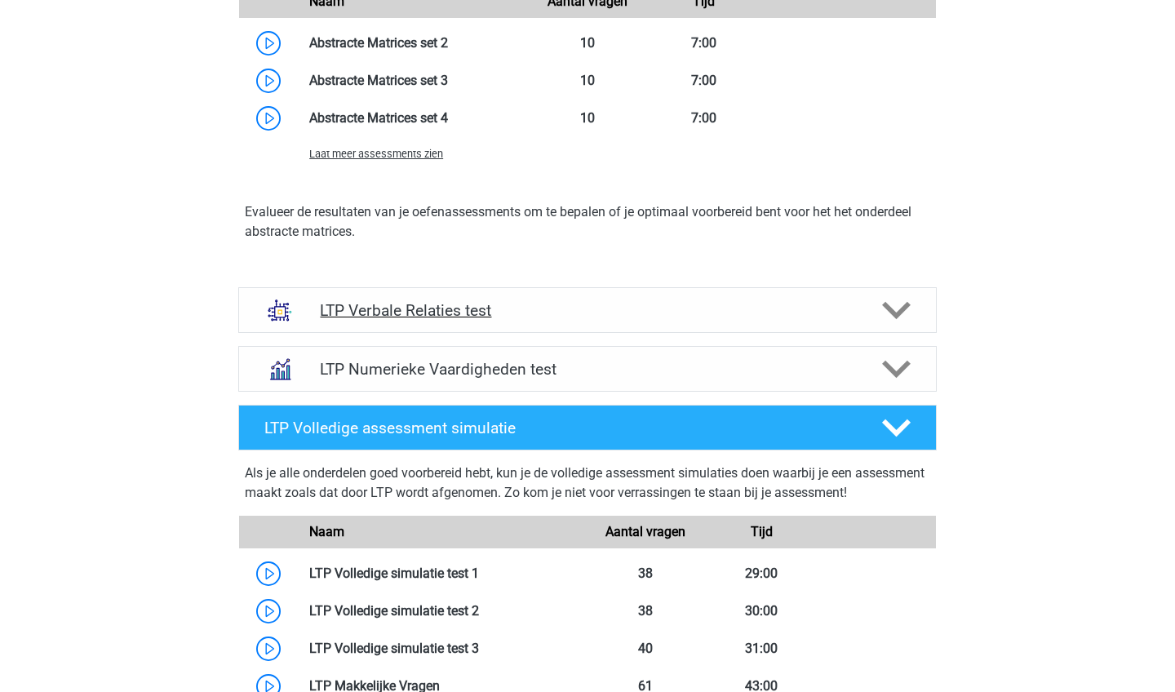
click at [686, 304] on h4 "LTP Verbale Relaties test" at bounding box center [587, 310] width 534 height 19
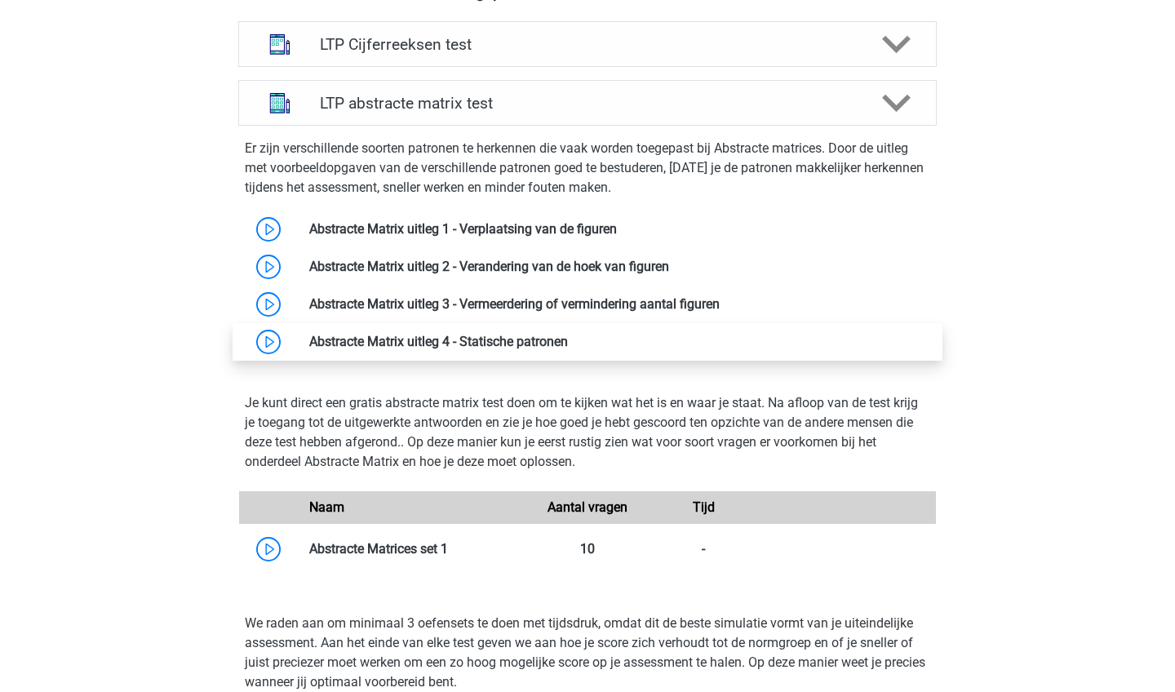
scroll to position [1080, 0]
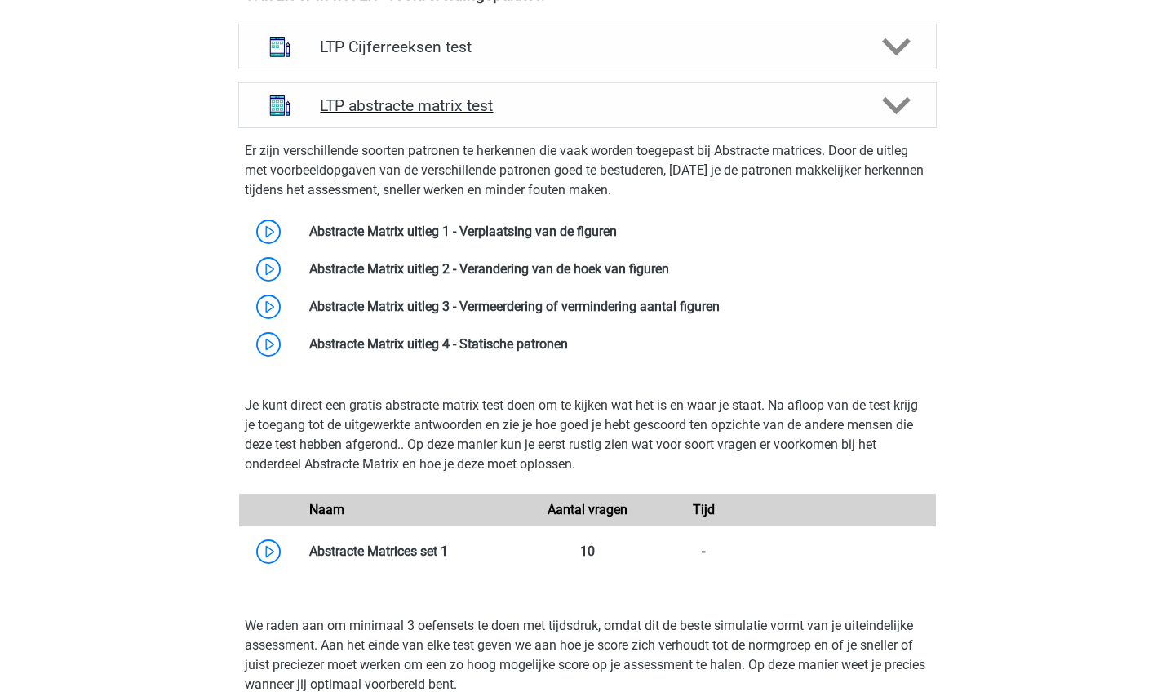
click at [472, 92] on div "LTP abstracte matrix test" at bounding box center [587, 105] width 698 height 46
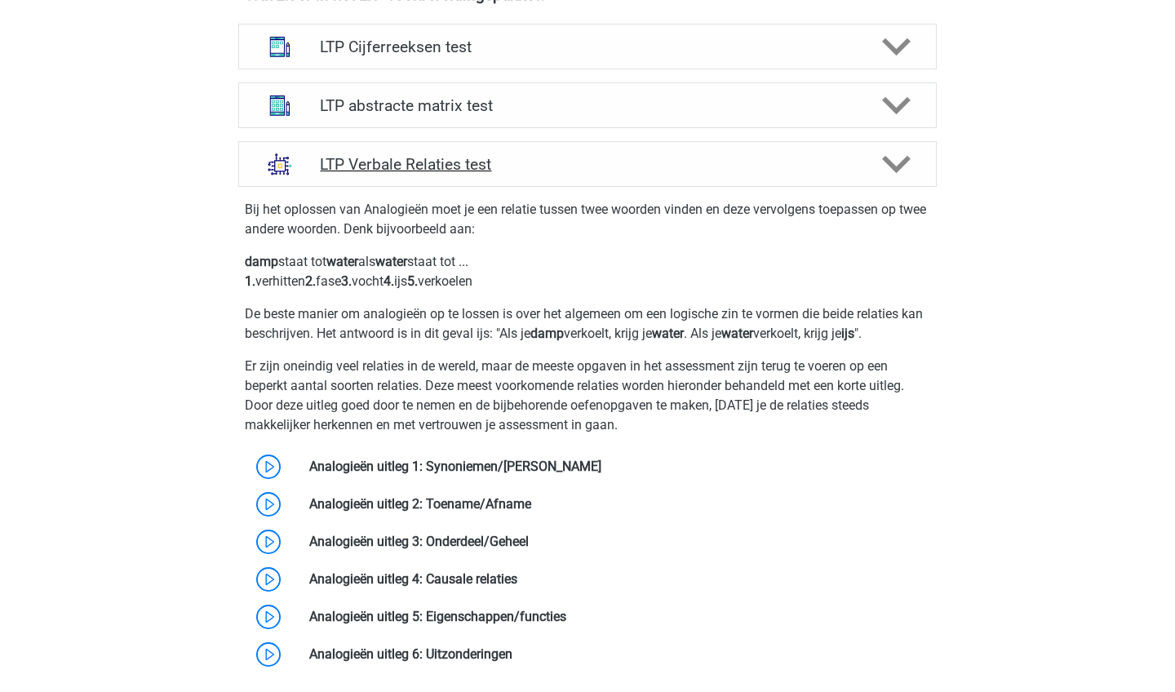
click at [474, 174] on div "LTP Verbale Relaties test" at bounding box center [587, 164] width 698 height 46
